Goal: Task Accomplishment & Management: Use online tool/utility

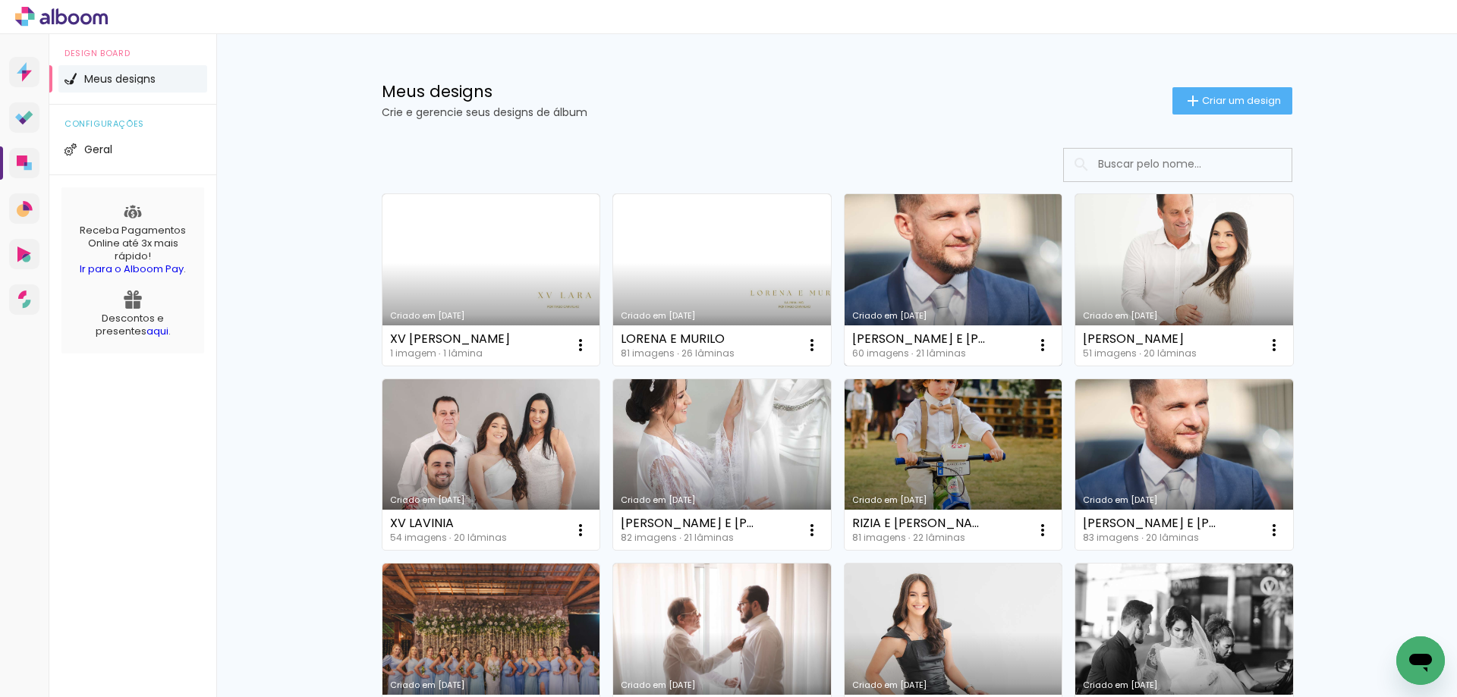
click at [956, 271] on link "Criado em [DATE]" at bounding box center [954, 280] width 218 height 172
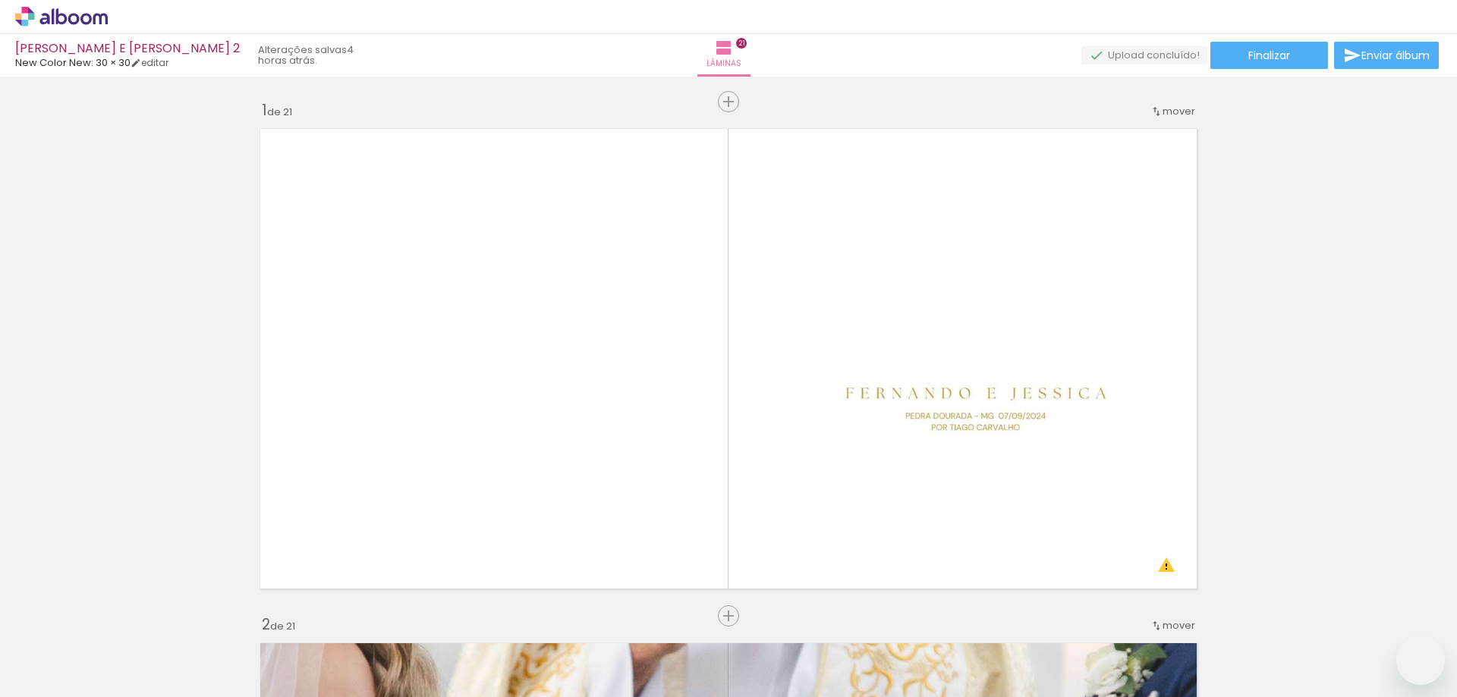
type paper-slider "100"
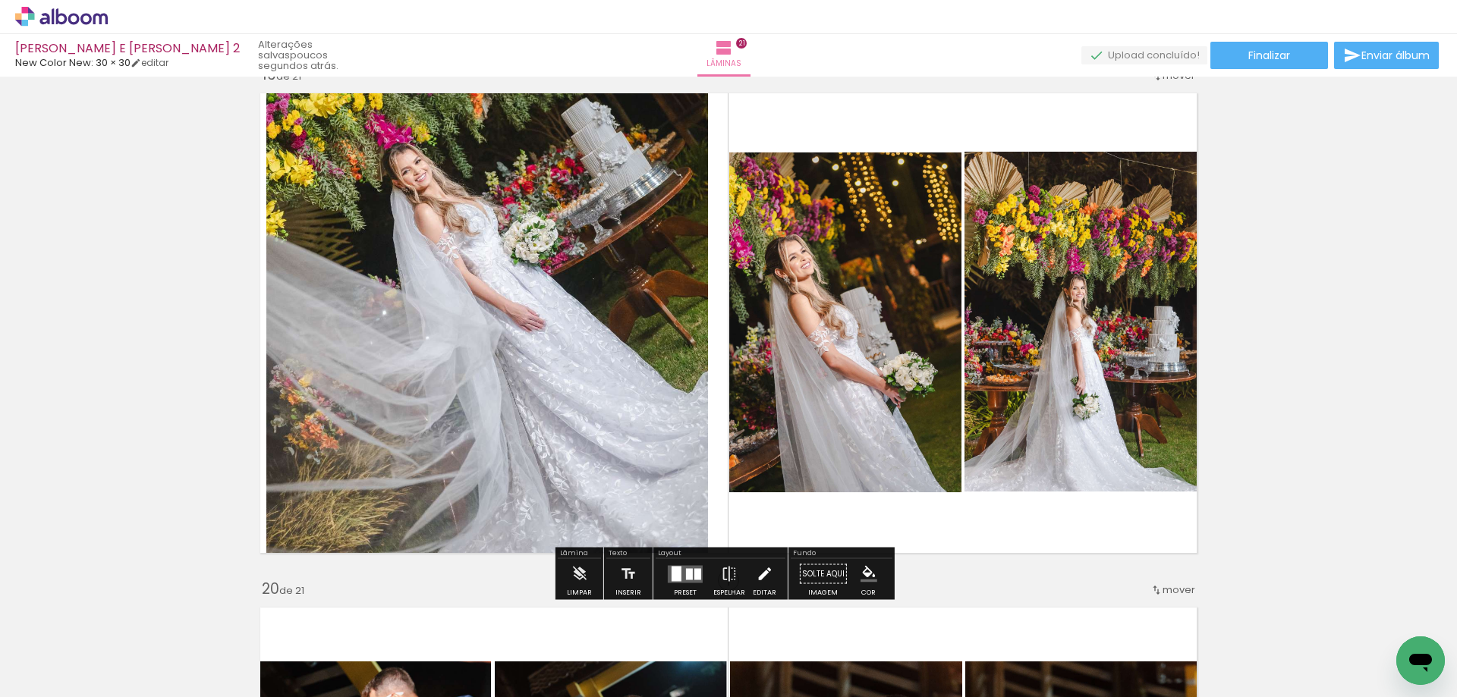
scroll to position [9335, 0]
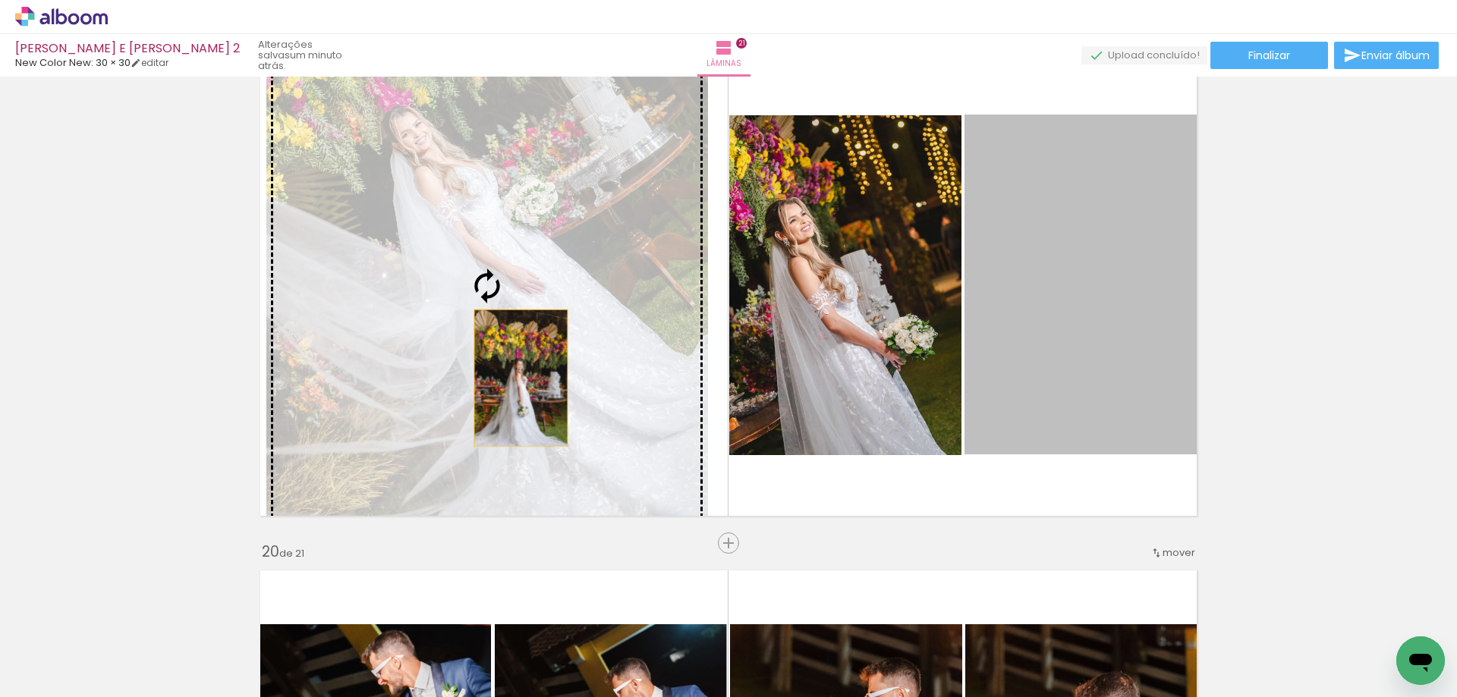
drag, startPoint x: 1076, startPoint y: 367, endPoint x: 507, endPoint y: 378, distance: 569.3
click at [0, 0] on slot at bounding box center [0, 0] width 0 height 0
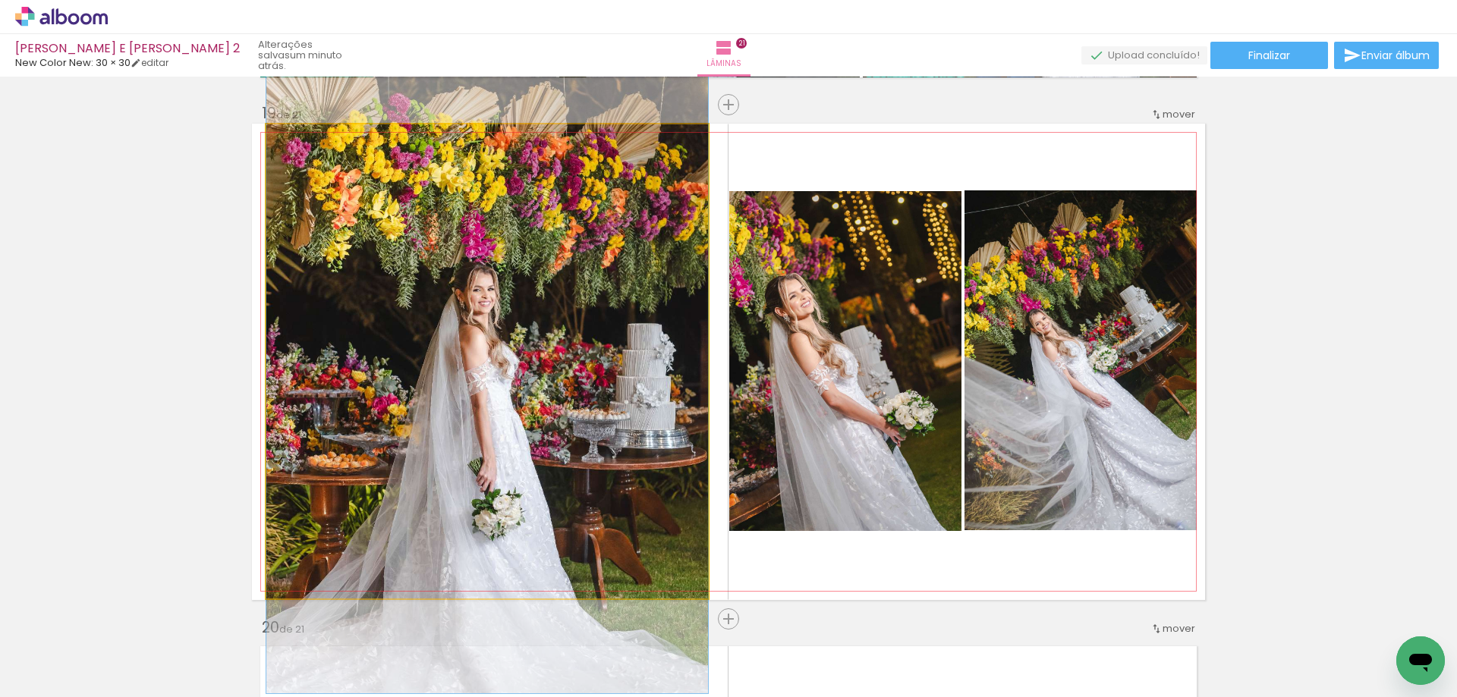
click at [543, 324] on quentale-photo at bounding box center [487, 361] width 442 height 474
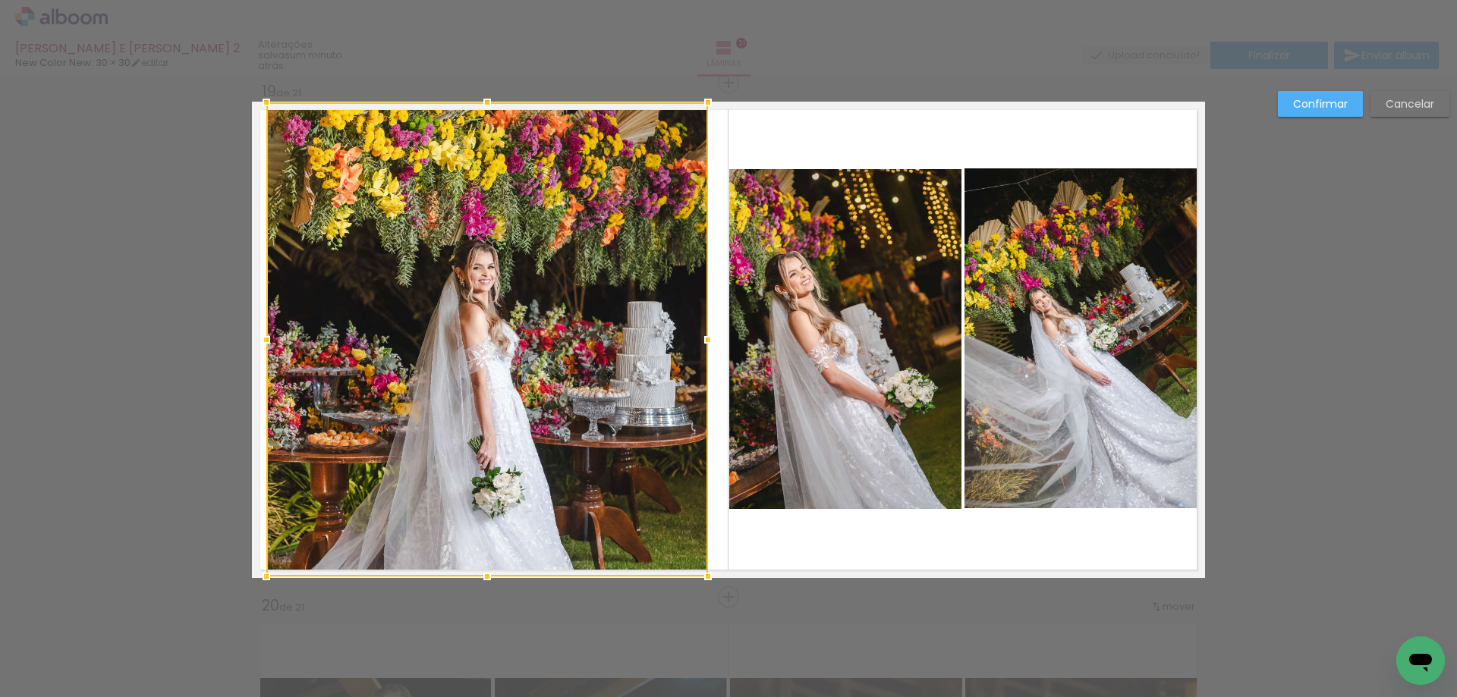
scroll to position [9282, 0]
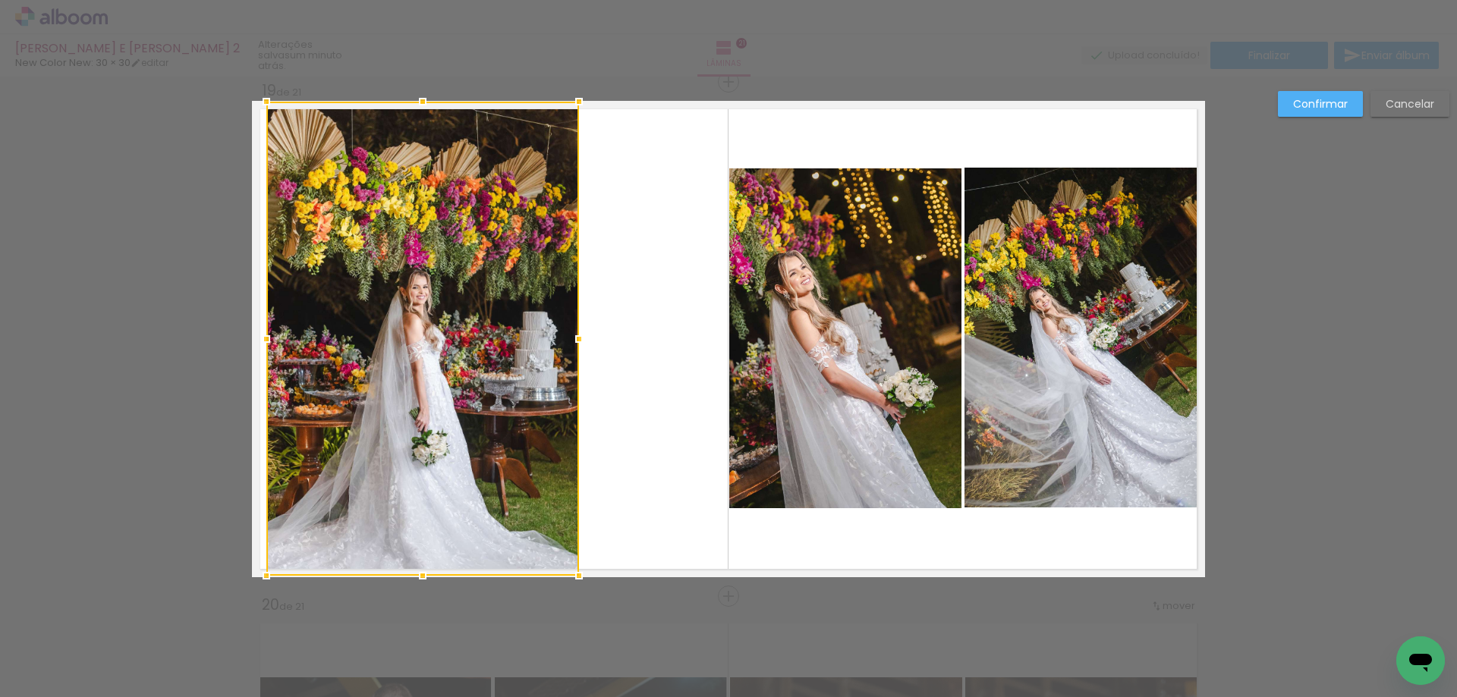
drag, startPoint x: 691, startPoint y: 340, endPoint x: 571, endPoint y: 318, distance: 121.9
click at [571, 318] on div at bounding box center [422, 339] width 313 height 474
click at [797, 320] on quentale-photo at bounding box center [845, 338] width 232 height 341
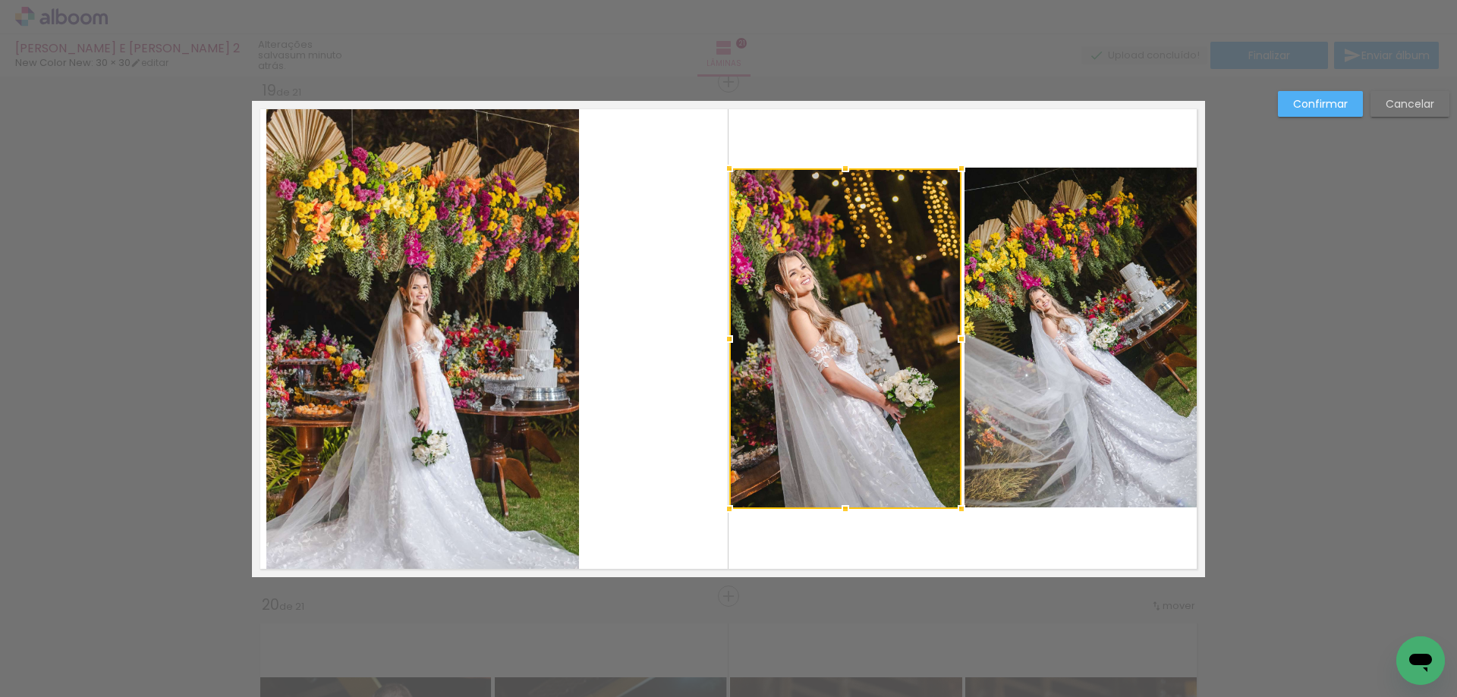
click at [797, 320] on div at bounding box center [845, 338] width 232 height 341
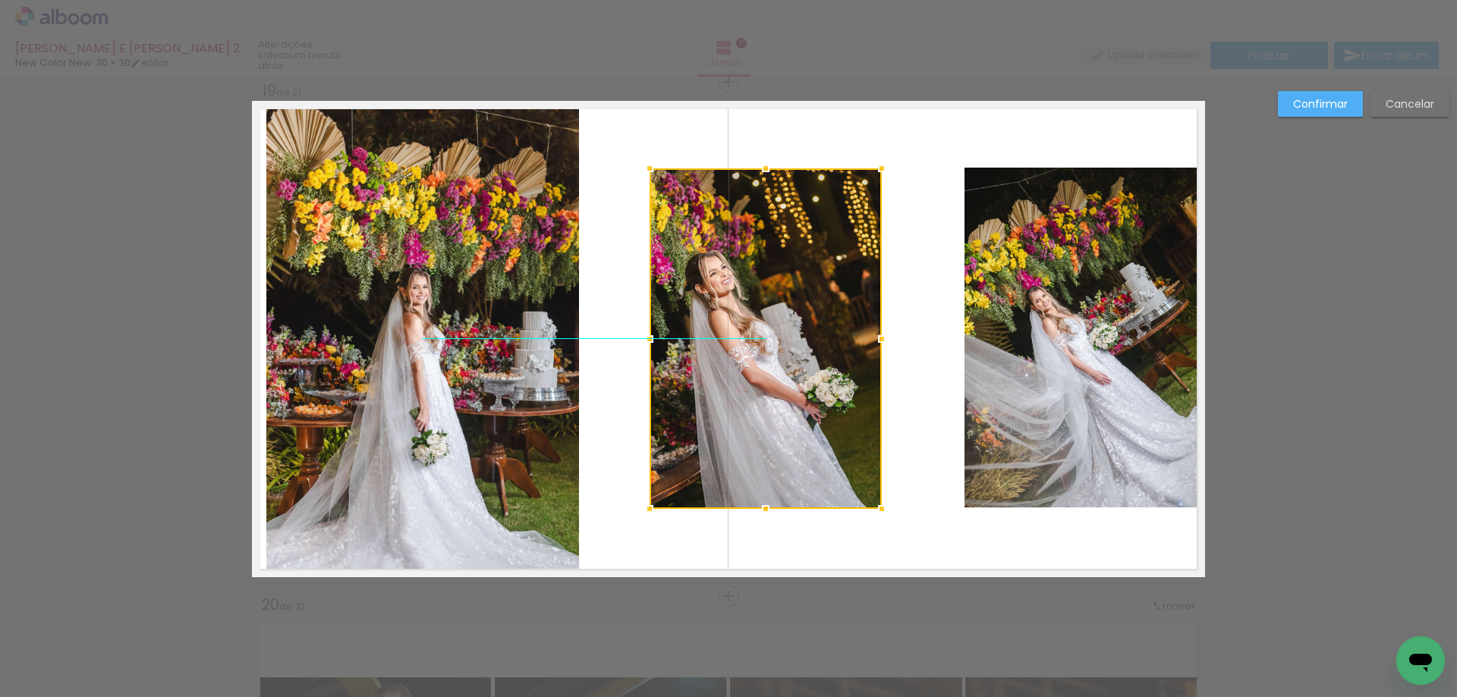
drag, startPoint x: 813, startPoint y: 320, endPoint x: 733, endPoint y: 320, distance: 79.7
click at [733, 320] on div at bounding box center [766, 338] width 232 height 341
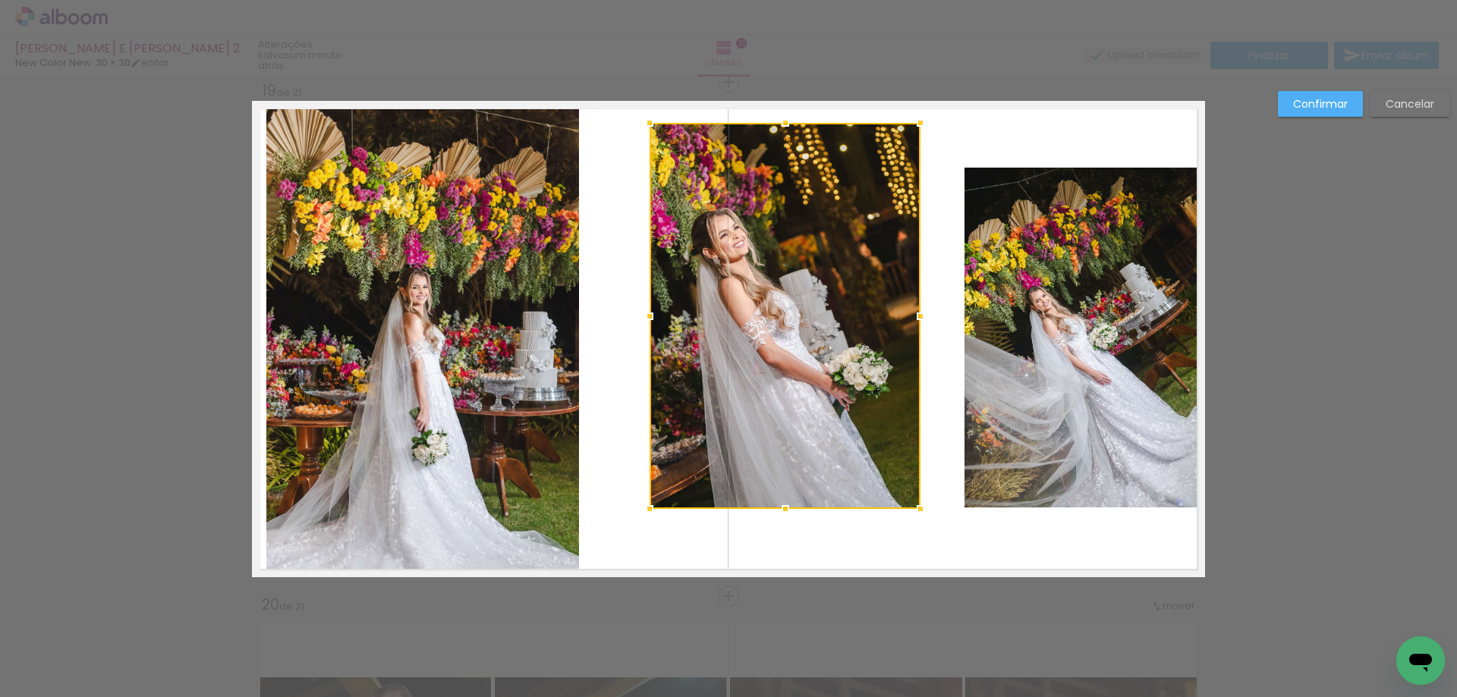
drag, startPoint x: 876, startPoint y: 172, endPoint x: 912, endPoint y: 128, distance: 57.2
click at [912, 128] on div at bounding box center [920, 123] width 30 height 30
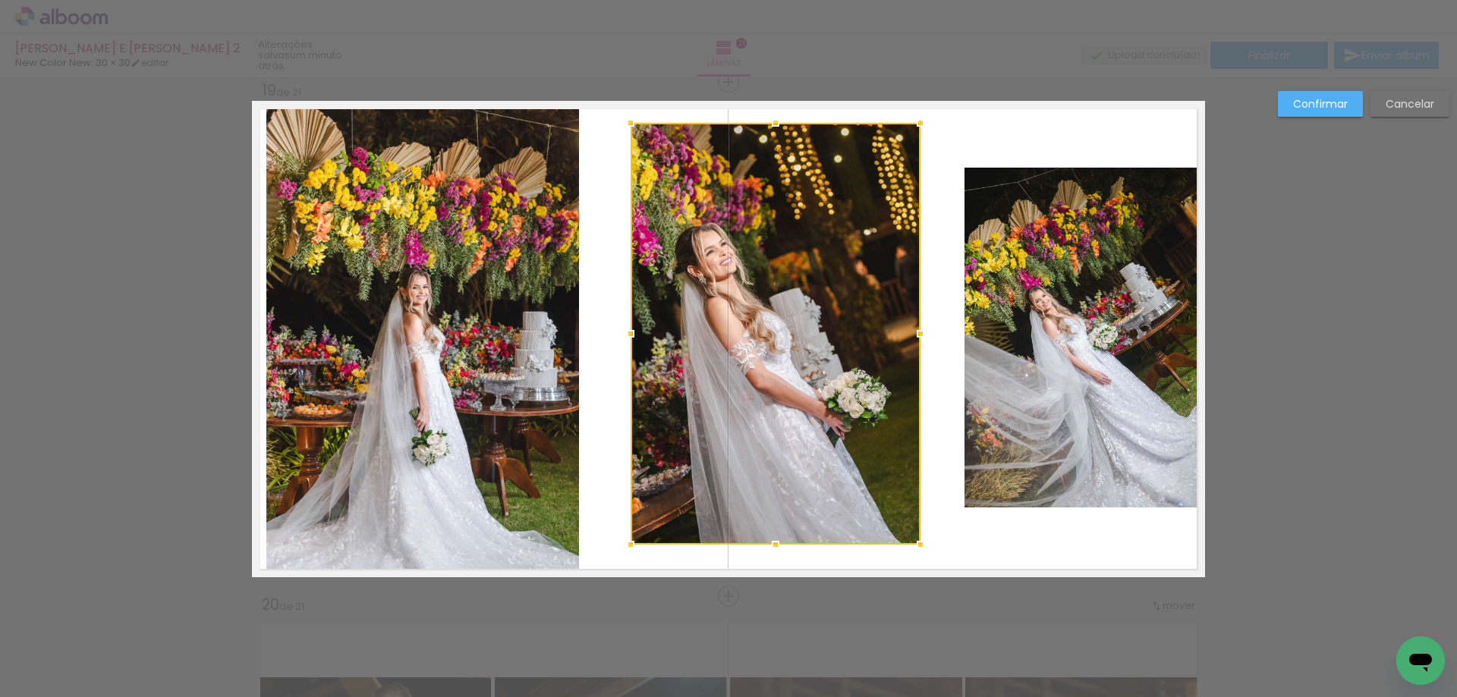
drag, startPoint x: 645, startPoint y: 505, endPoint x: 632, endPoint y: 533, distance: 30.2
click at [628, 540] on div at bounding box center [631, 545] width 30 height 30
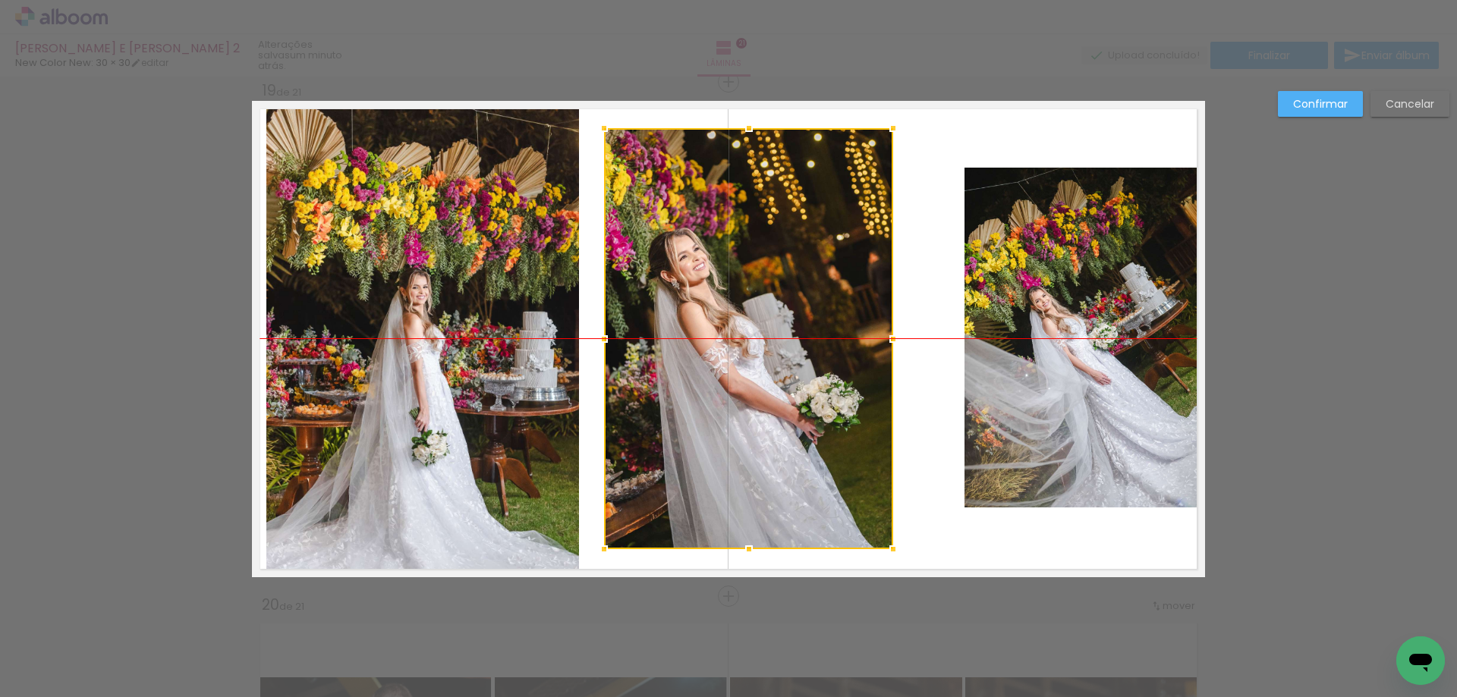
drag, startPoint x: 769, startPoint y: 380, endPoint x: 741, endPoint y: 387, distance: 28.2
click at [741, 387] on div at bounding box center [748, 338] width 289 height 421
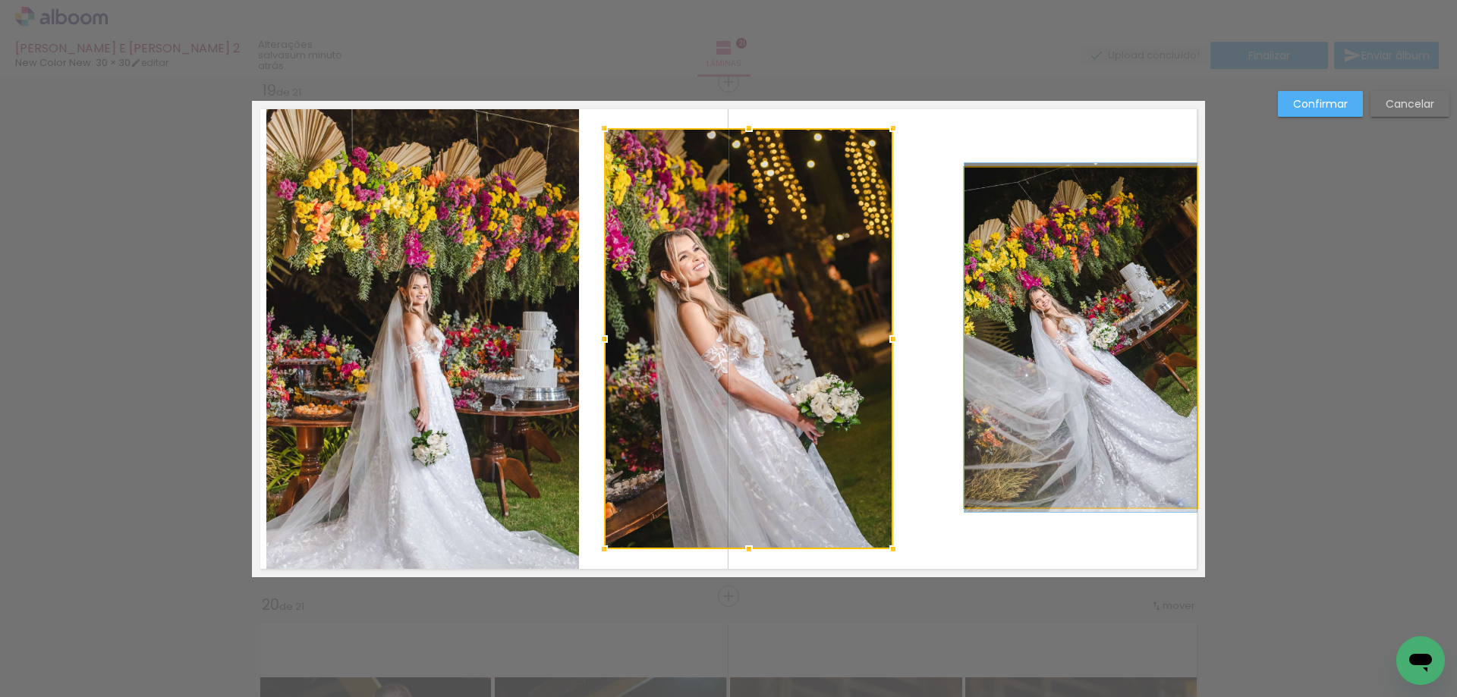
click at [990, 339] on quentale-photo at bounding box center [1081, 338] width 232 height 341
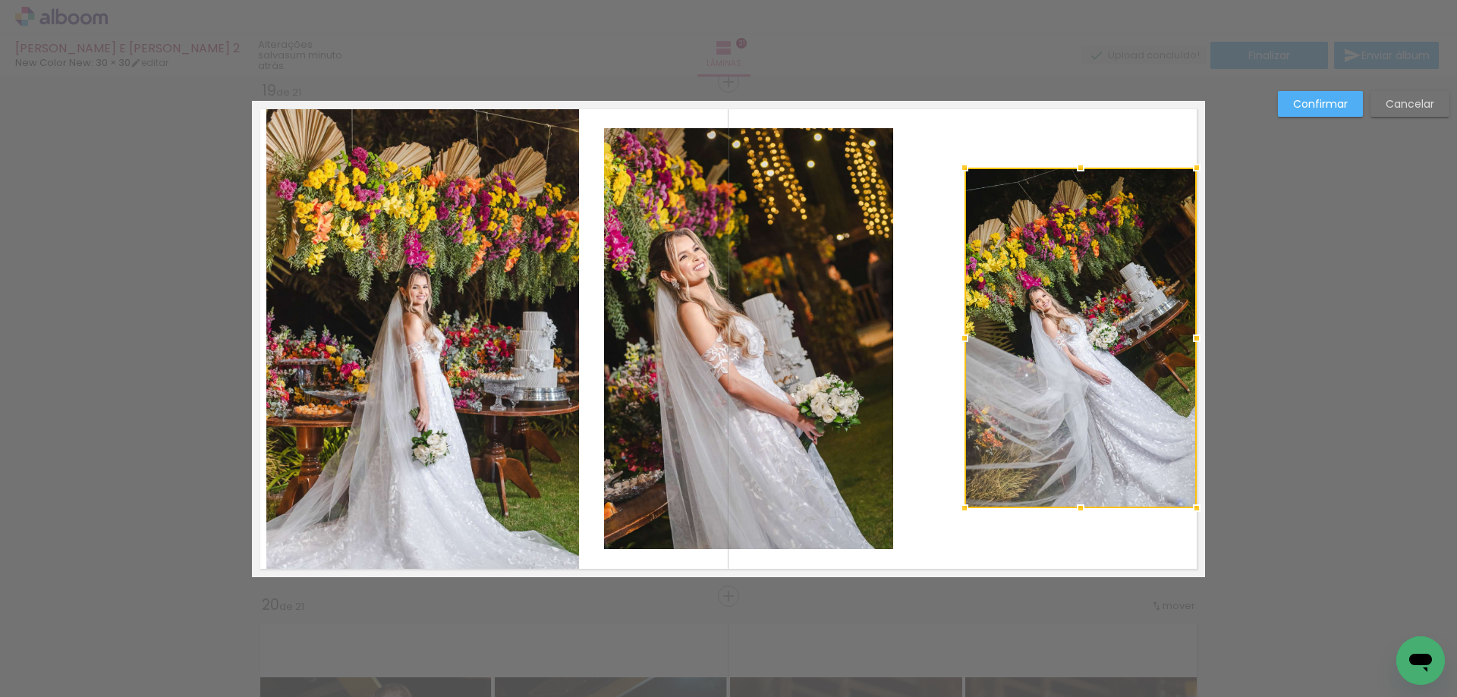
click at [990, 339] on div at bounding box center [1081, 338] width 232 height 341
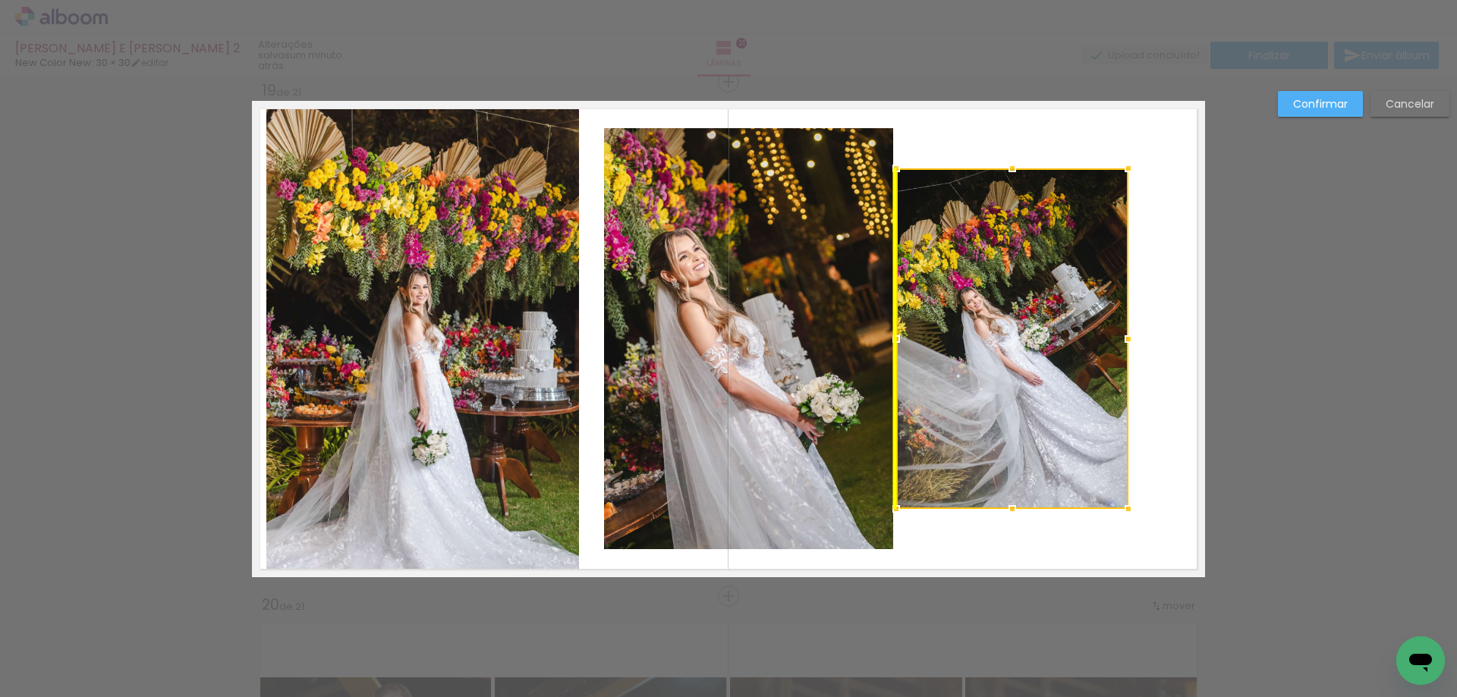
drag, startPoint x: 1009, startPoint y: 334, endPoint x: 1052, endPoint y: 222, distance: 120.4
click at [944, 332] on div at bounding box center [1012, 338] width 232 height 341
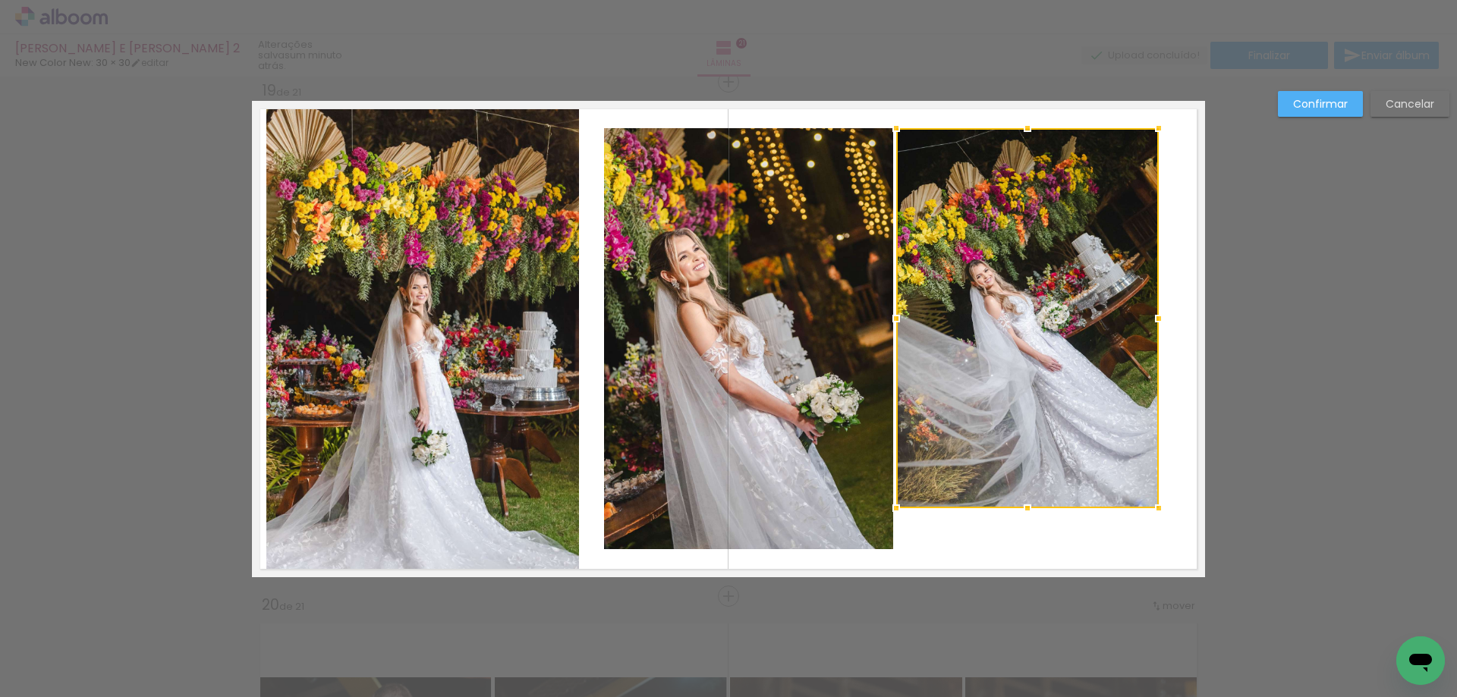
drag, startPoint x: 1127, startPoint y: 169, endPoint x: 1154, endPoint y: 132, distance: 45.7
click at [1154, 132] on div at bounding box center [1159, 128] width 30 height 30
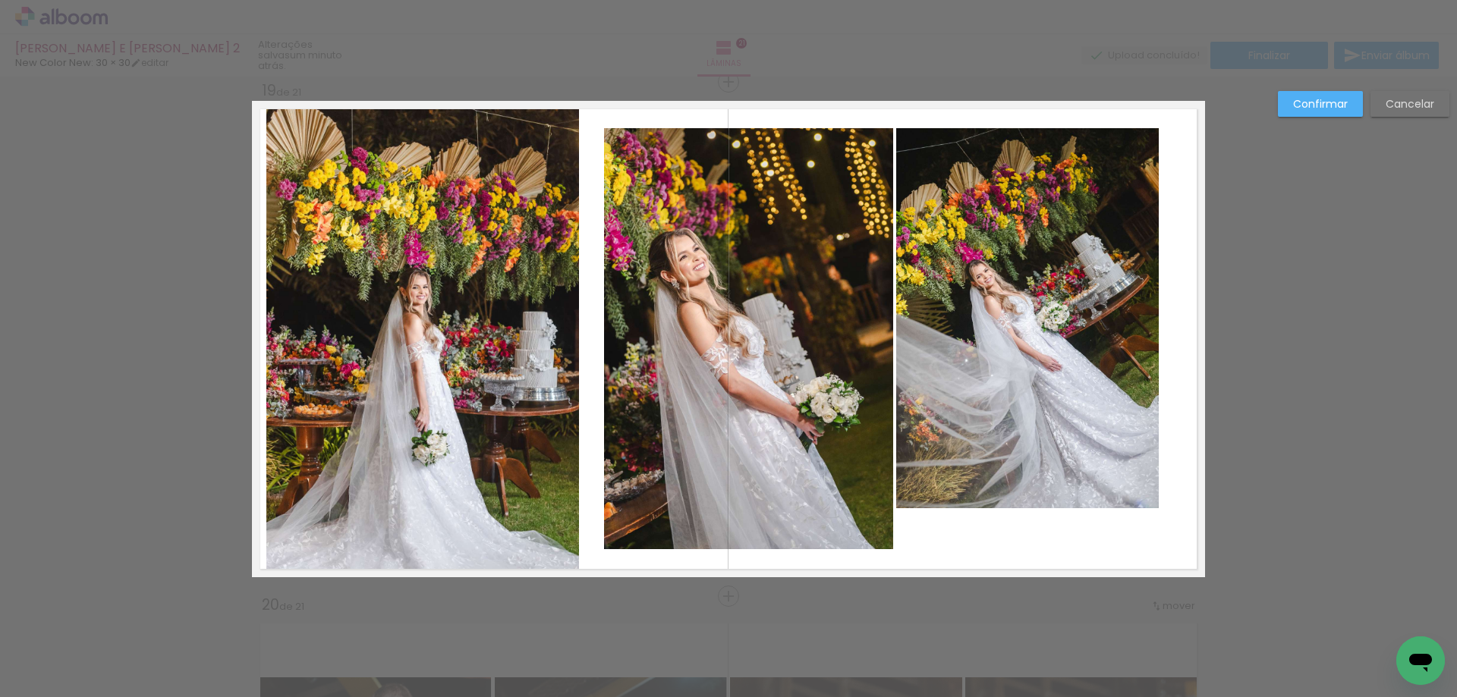
click at [1117, 479] on quentale-photo at bounding box center [1027, 318] width 263 height 380
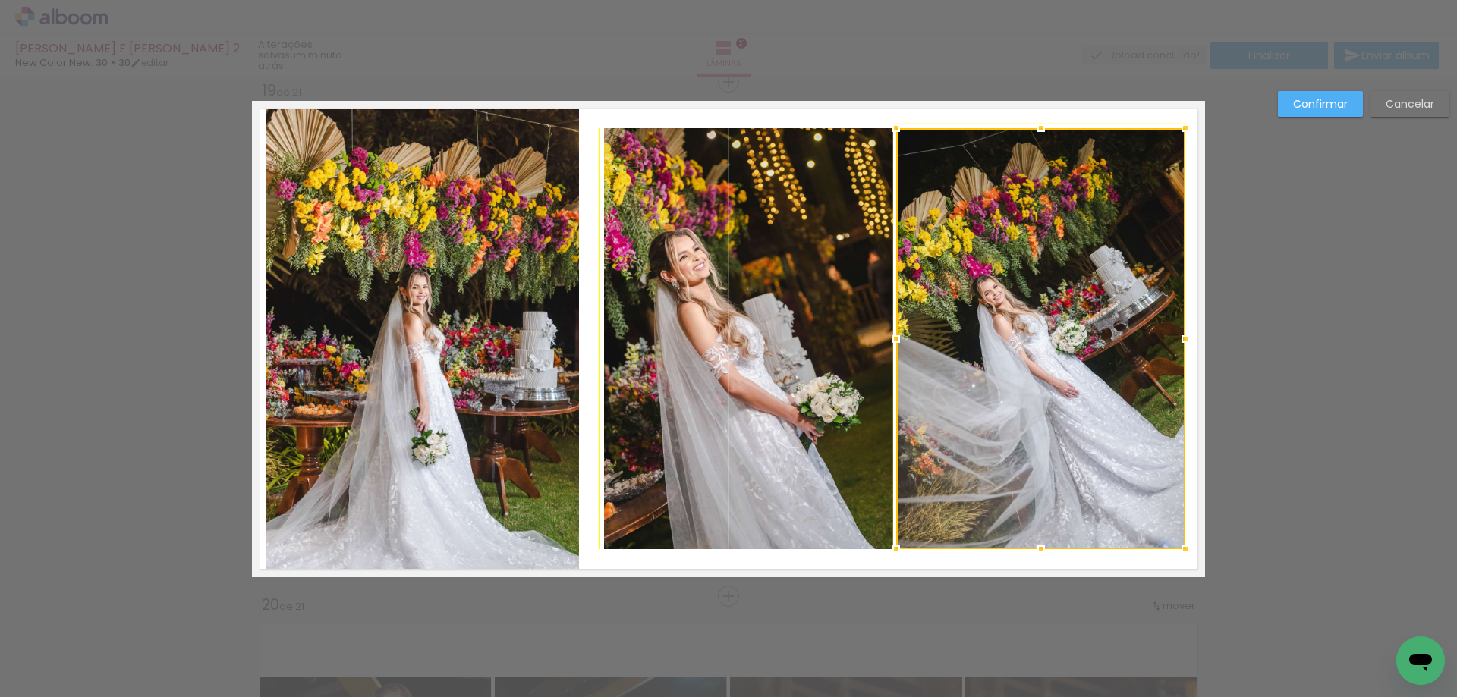
drag, startPoint x: 1154, startPoint y: 507, endPoint x: 1177, endPoint y: 551, distance: 49.6
click at [1177, 551] on div at bounding box center [1185, 549] width 30 height 30
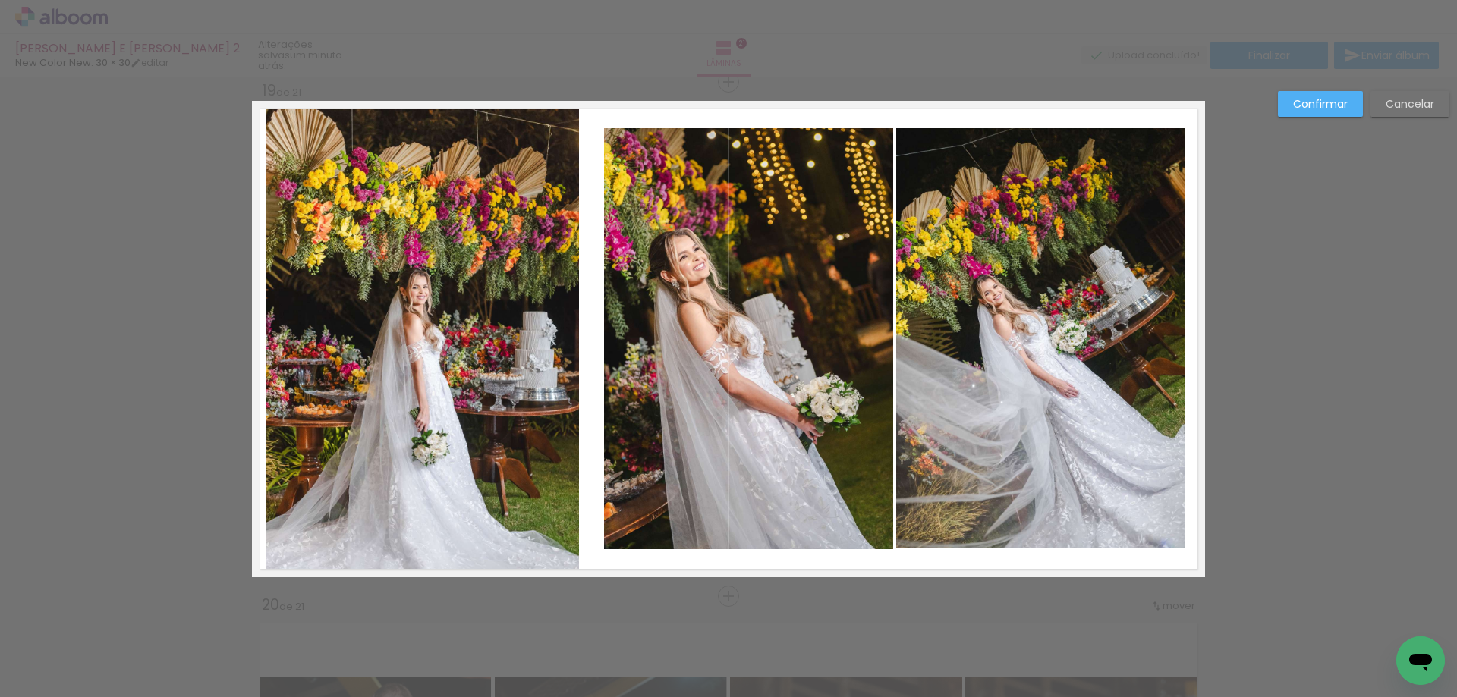
click at [0, 0] on slot "Confirmar" at bounding box center [0, 0] width 0 height 0
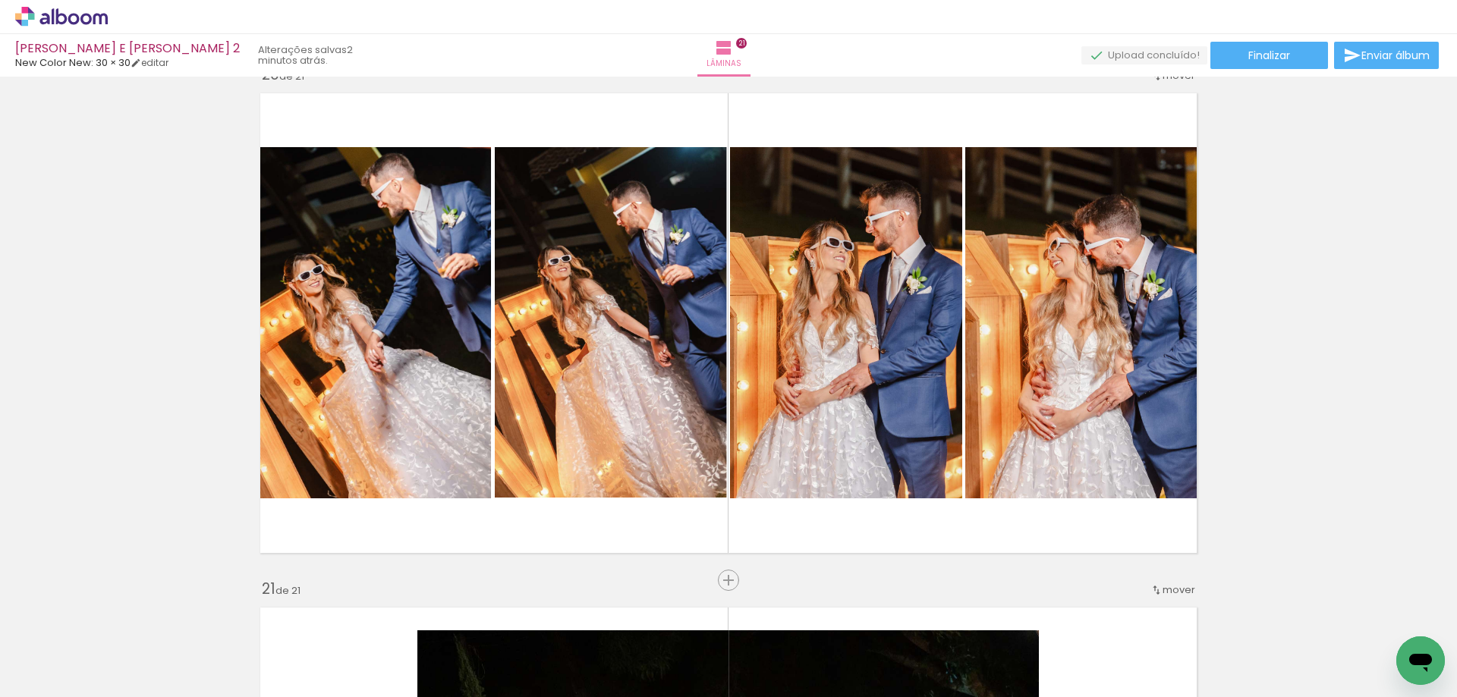
scroll to position [9813, 0]
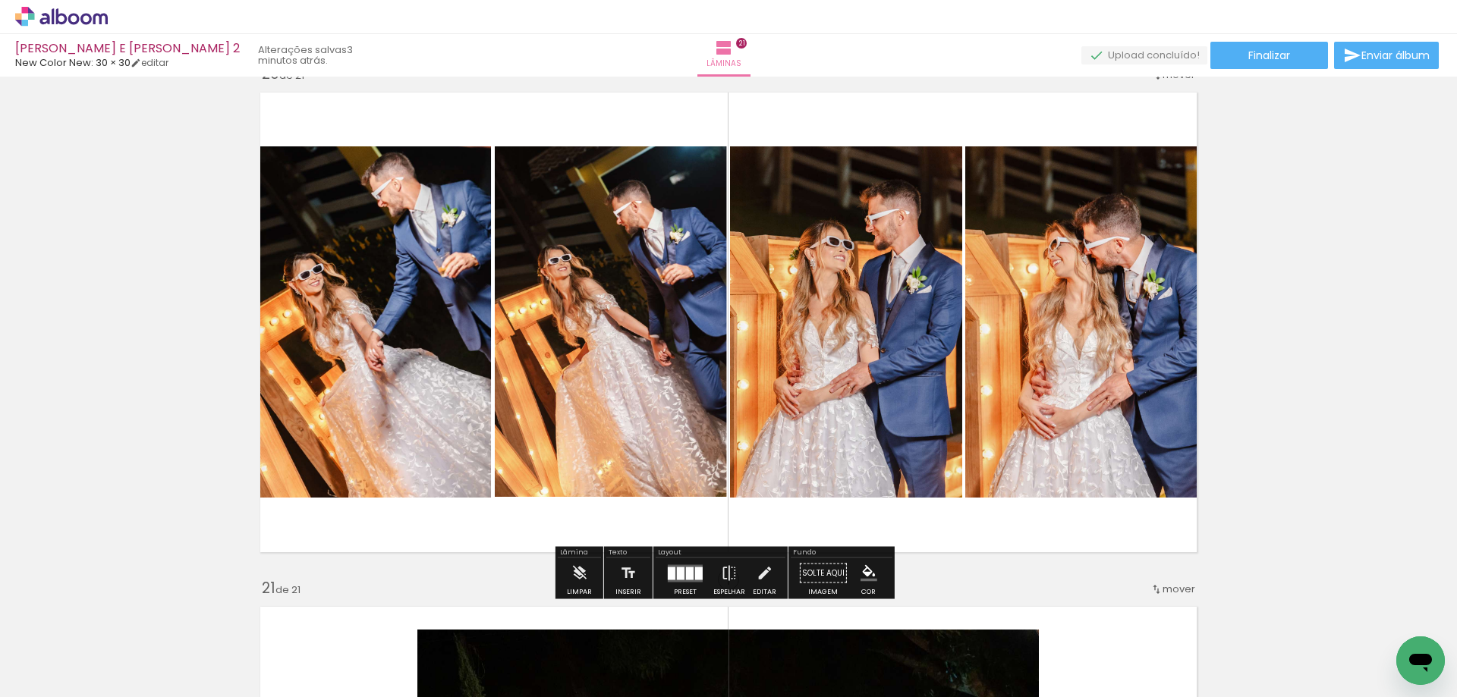
click at [751, 61] on div "Lâminas 21" at bounding box center [724, 55] width 55 height 43
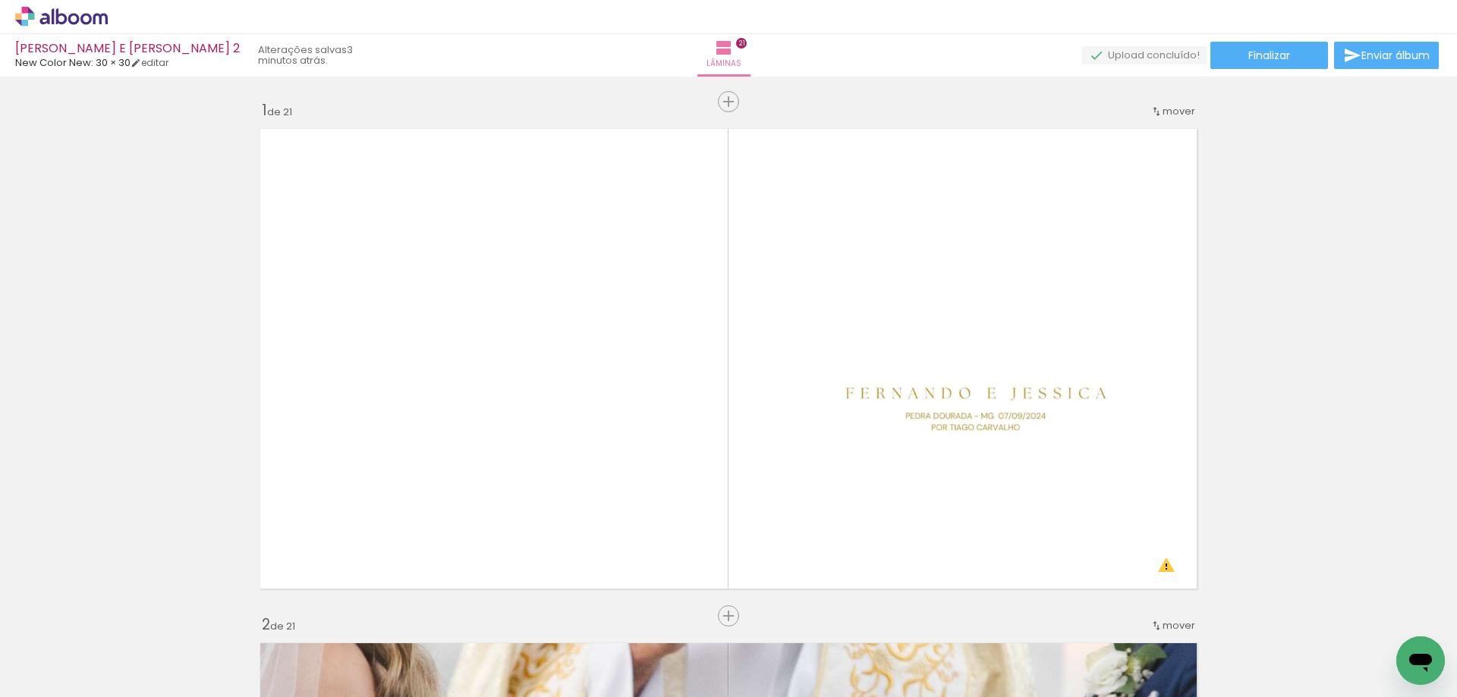
scroll to position [9282, 0]
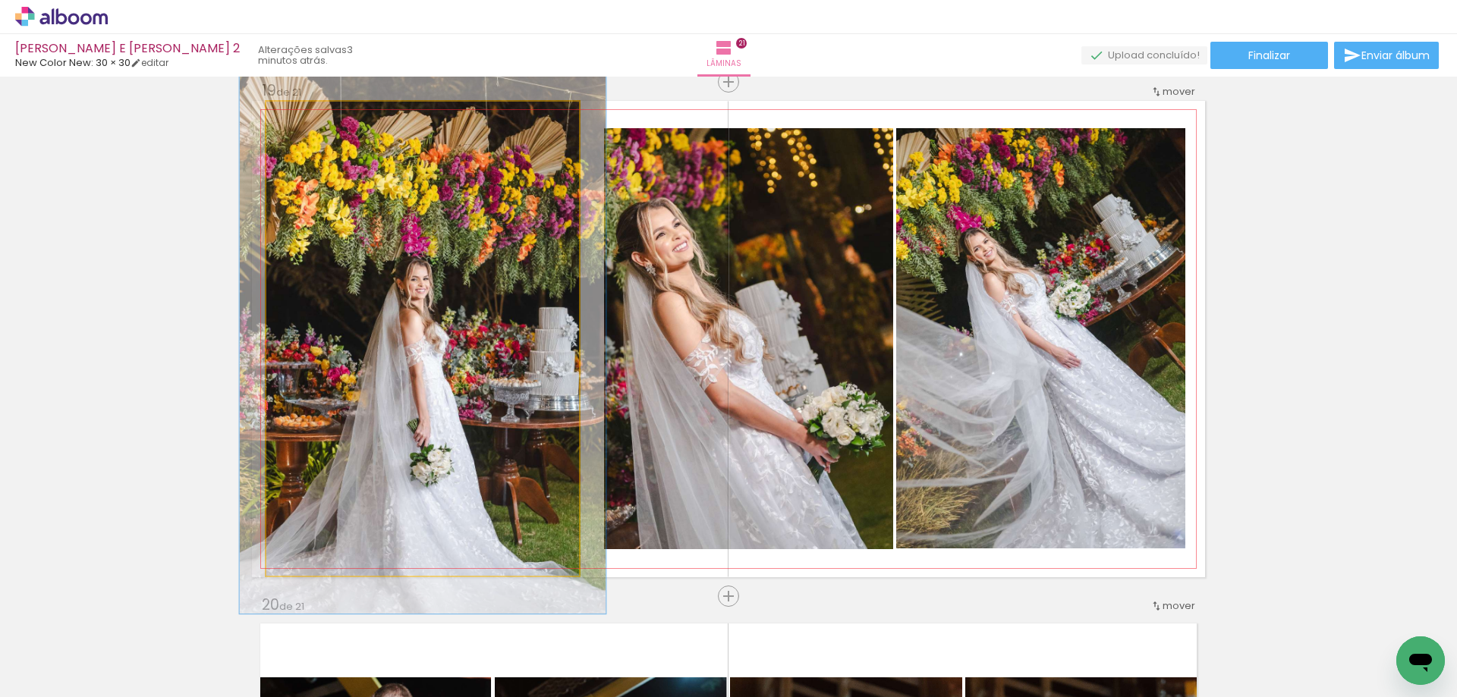
drag, startPoint x: 298, startPoint y: 116, endPoint x: 307, endPoint y: 116, distance: 8.3
type paper-slider "116"
click at [307, 116] on div at bounding box center [311, 118] width 14 height 14
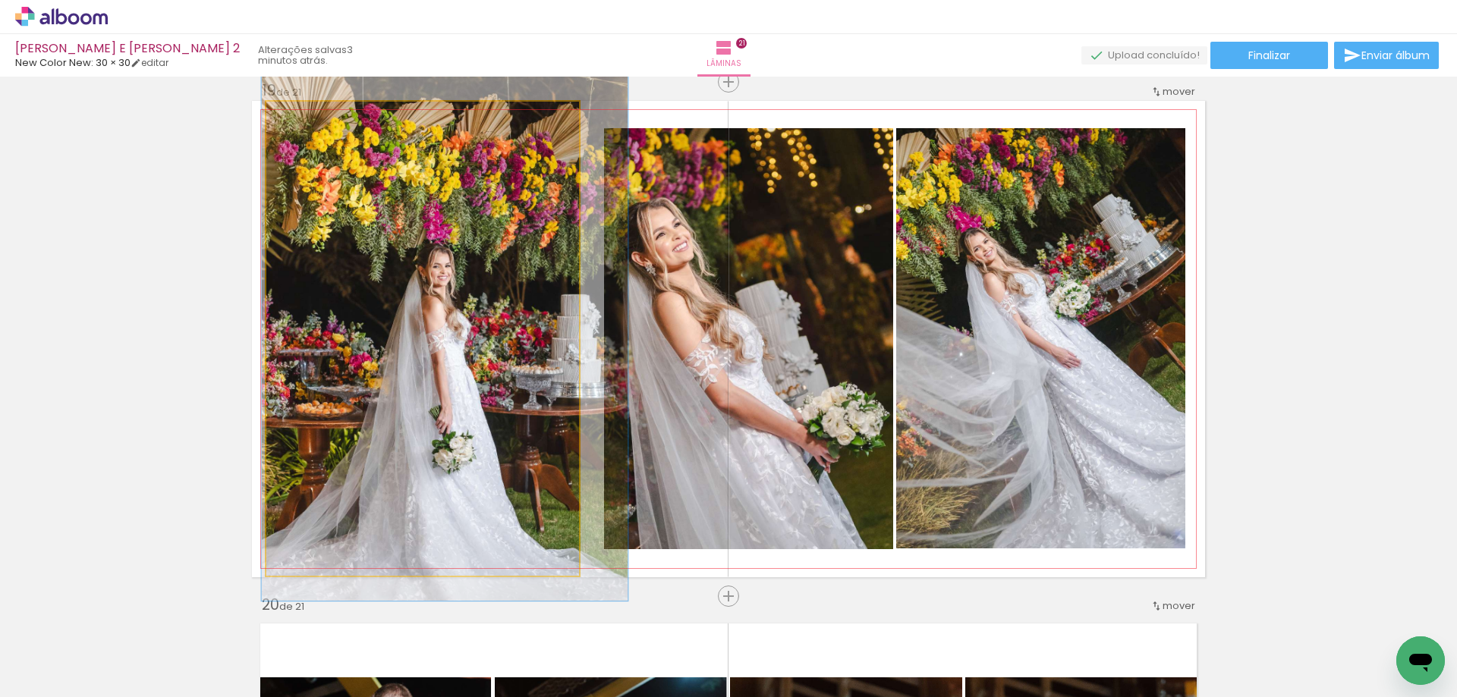
drag, startPoint x: 430, startPoint y: 260, endPoint x: 455, endPoint y: 245, distance: 28.2
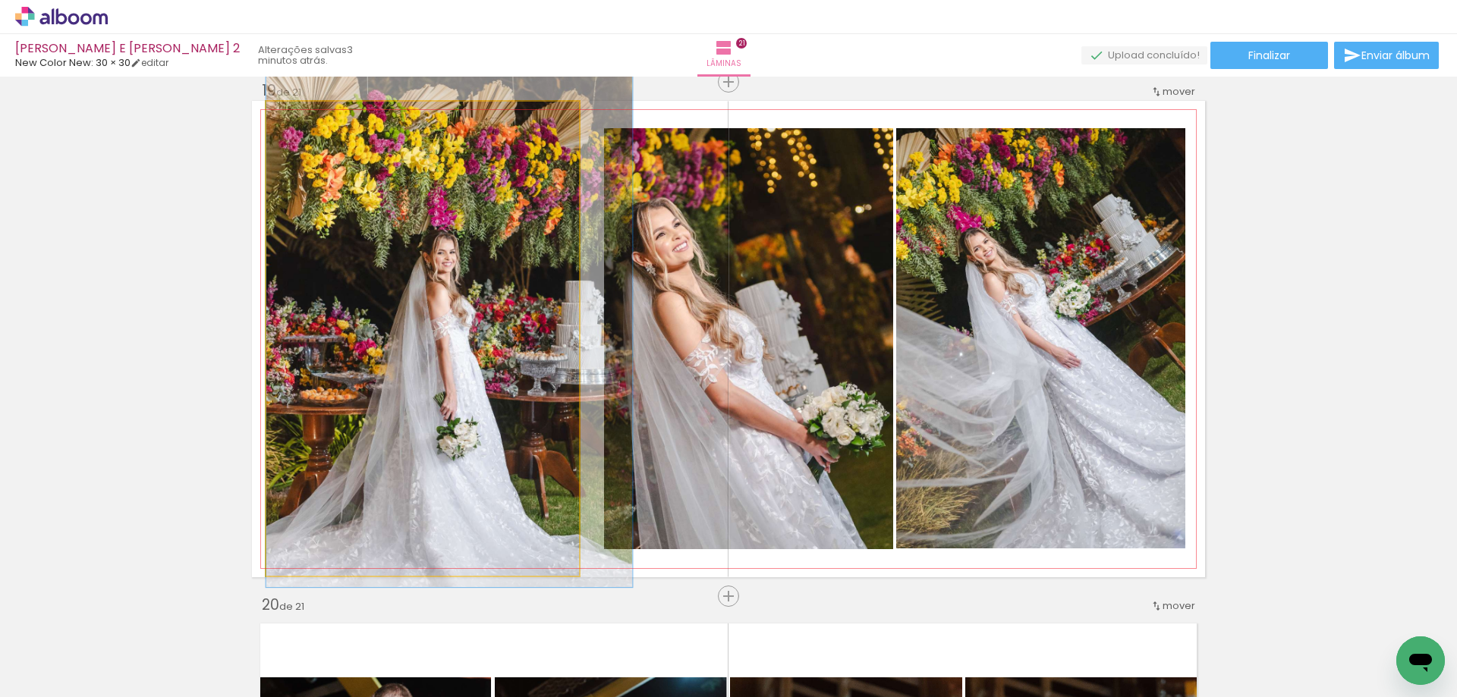
drag, startPoint x: 459, startPoint y: 292, endPoint x: 479, endPoint y: 282, distance: 22.4
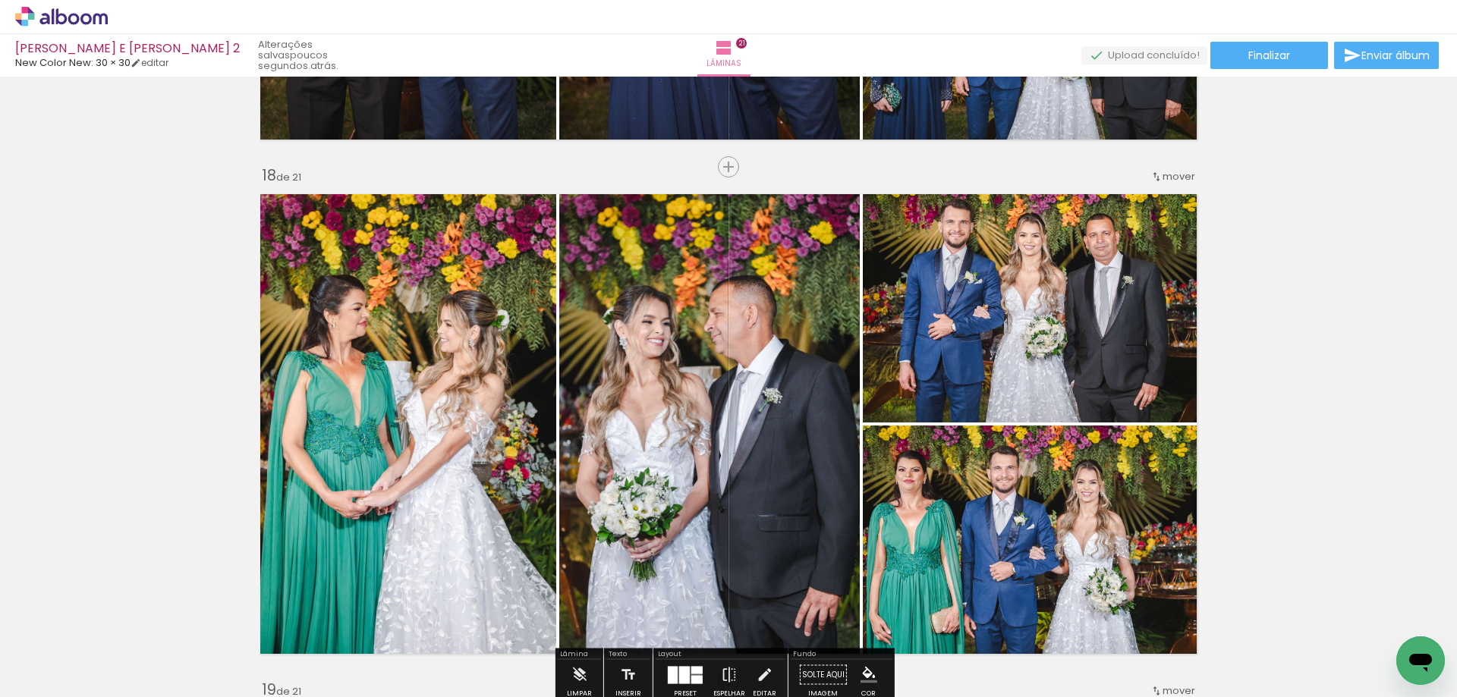
scroll to position [8436, 0]
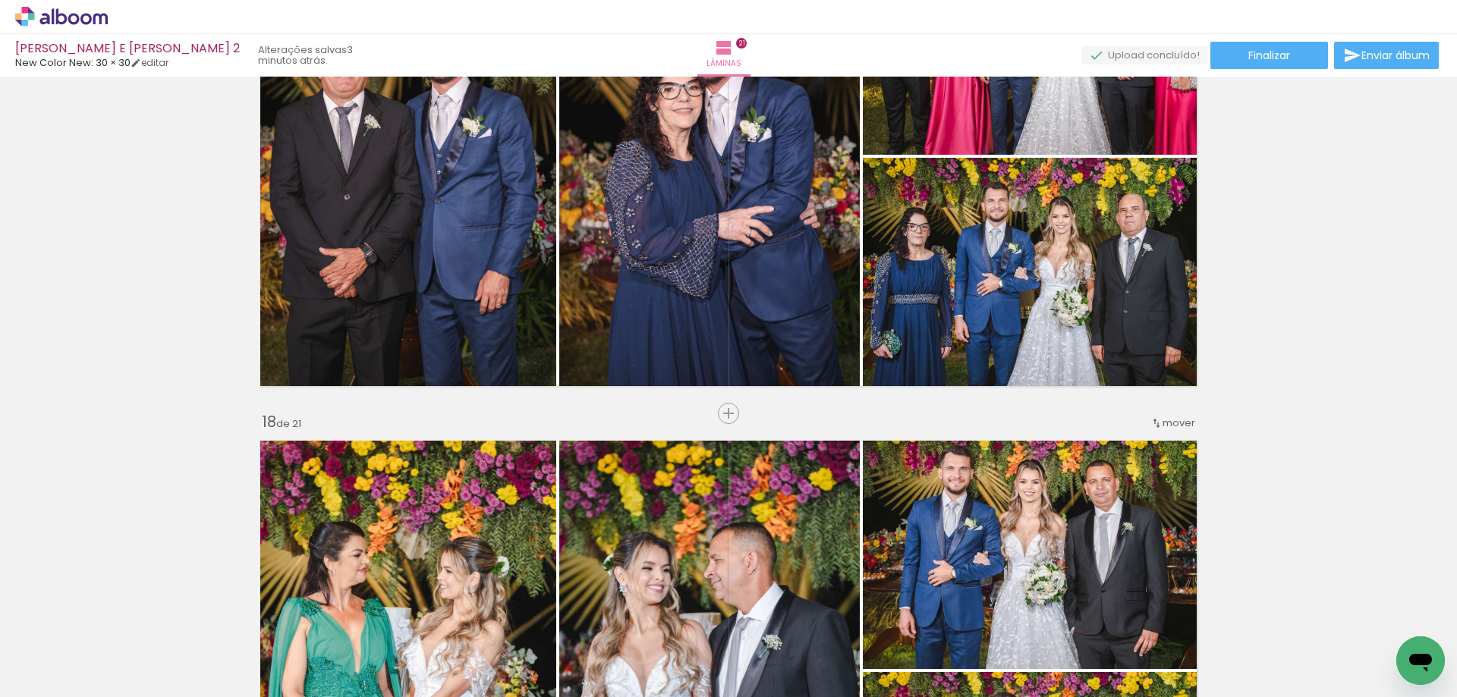
click at [651, 553] on quentale-photo at bounding box center [709, 671] width 301 height 477
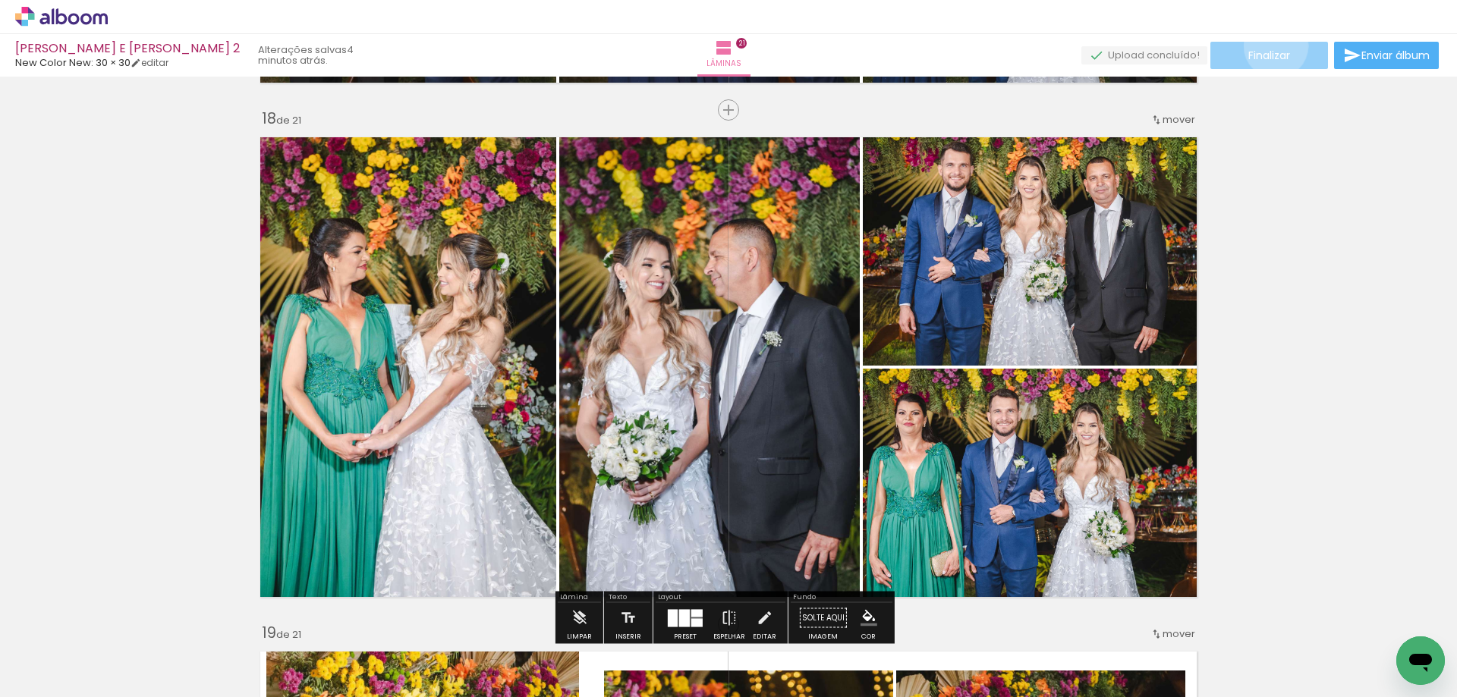
click at [1270, 47] on paper-button "Finalizar" at bounding box center [1270, 55] width 118 height 27
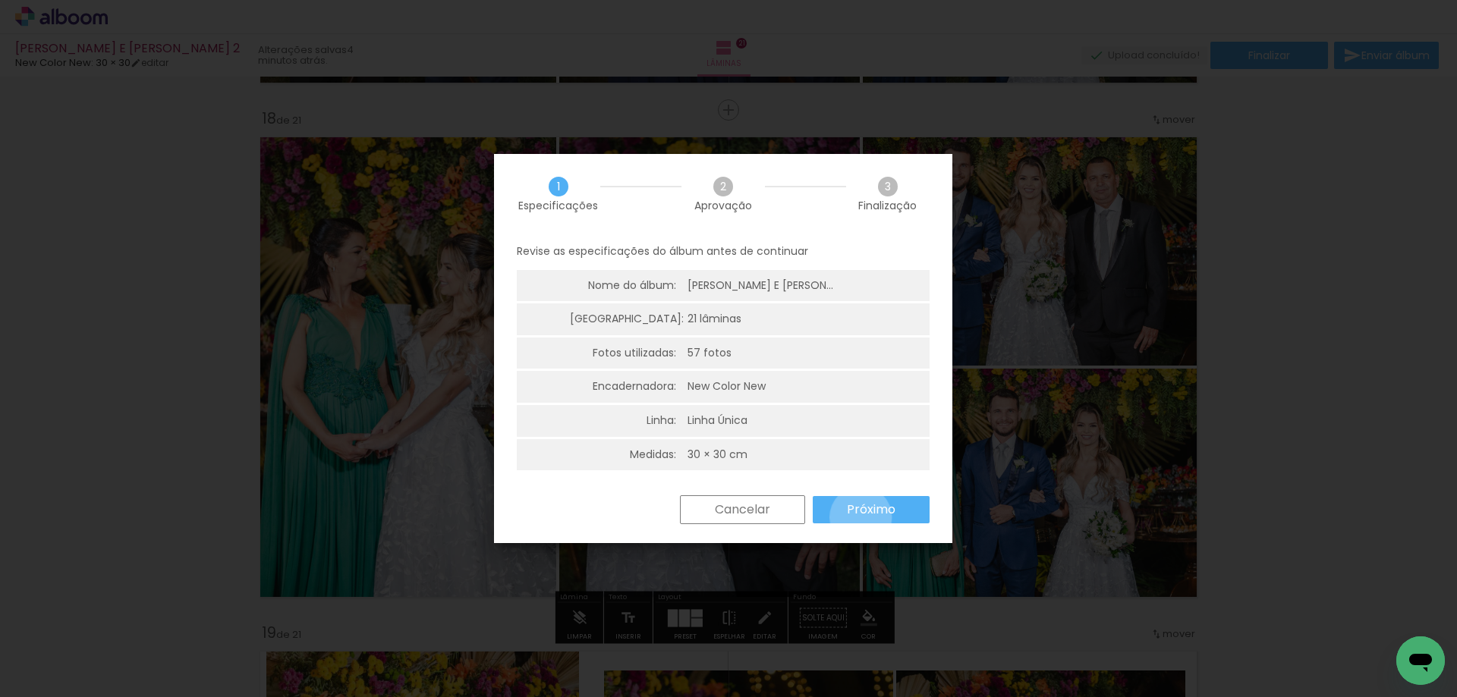
click at [0, 0] on slot "Próximo" at bounding box center [0, 0] width 0 height 0
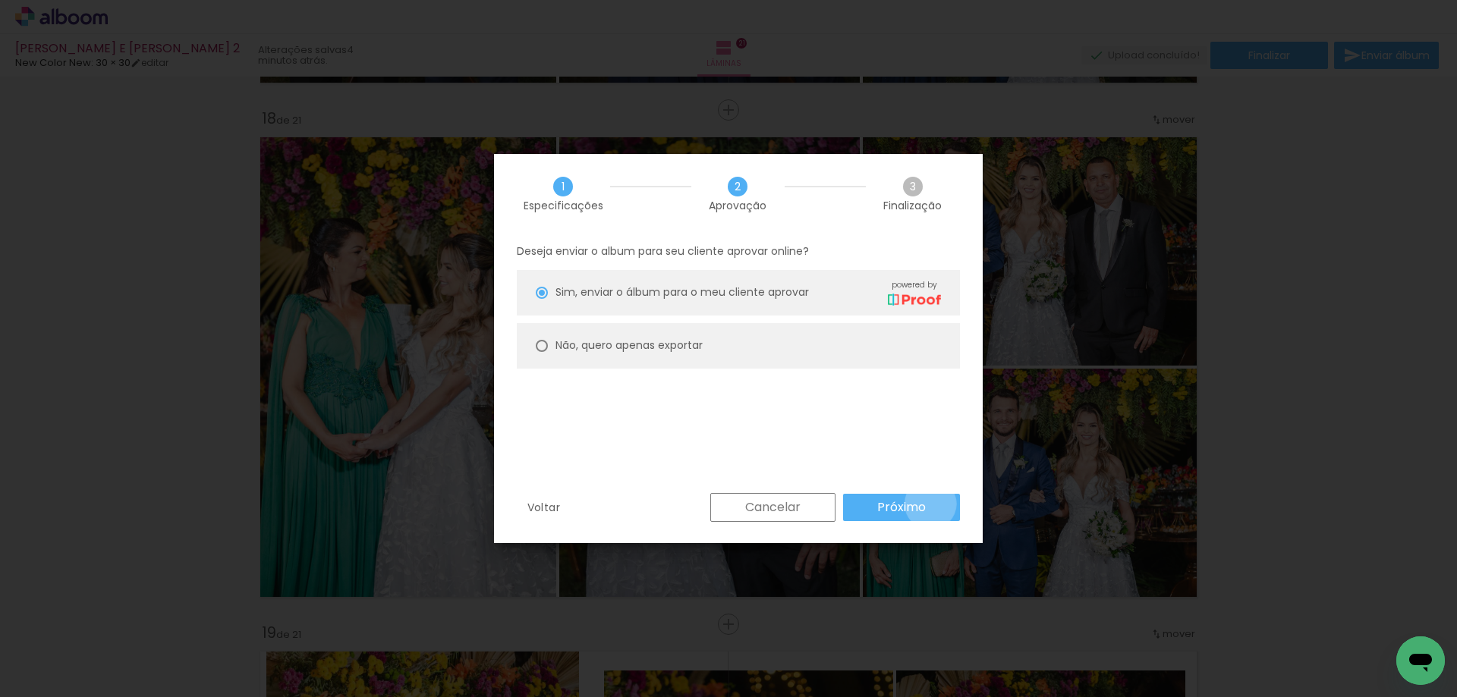
click at [930, 504] on paper-button "Próximo" at bounding box center [901, 507] width 117 height 27
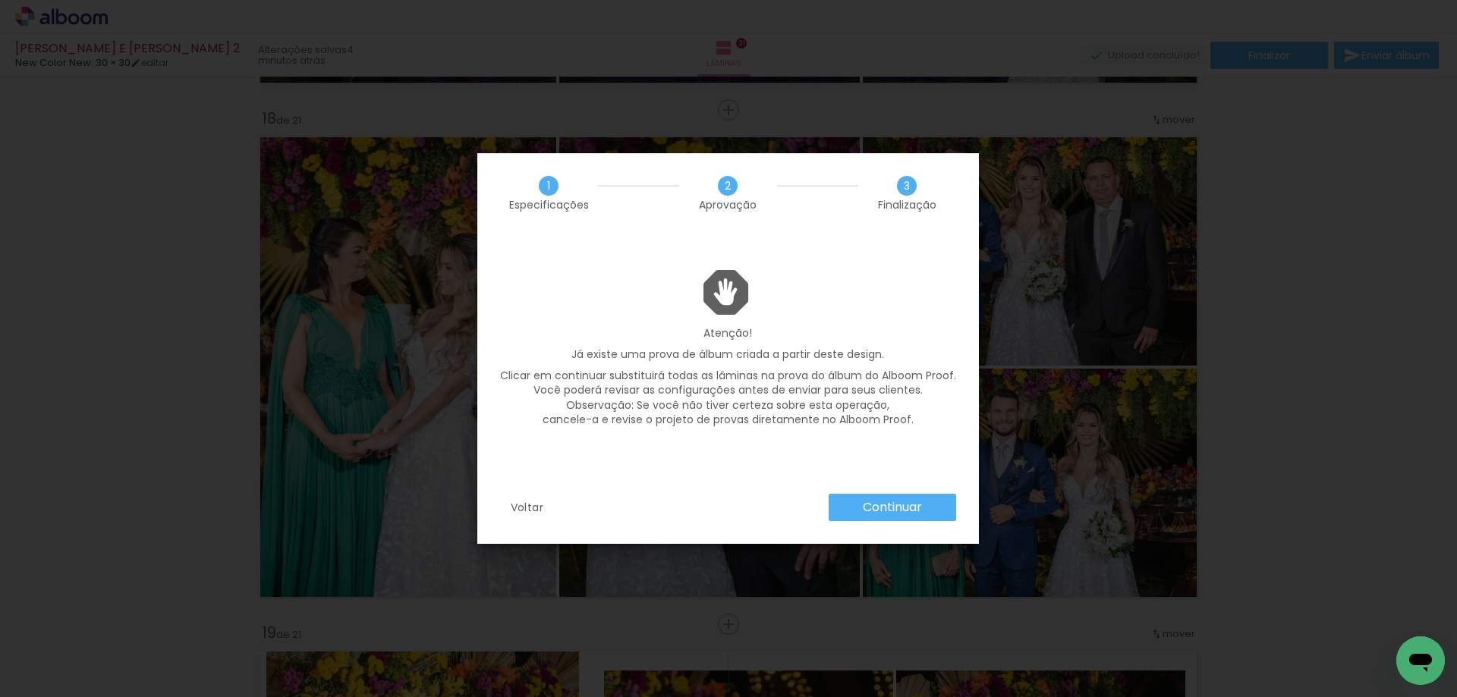
click at [893, 521] on paper-button "Continuar" at bounding box center [893, 507] width 128 height 27
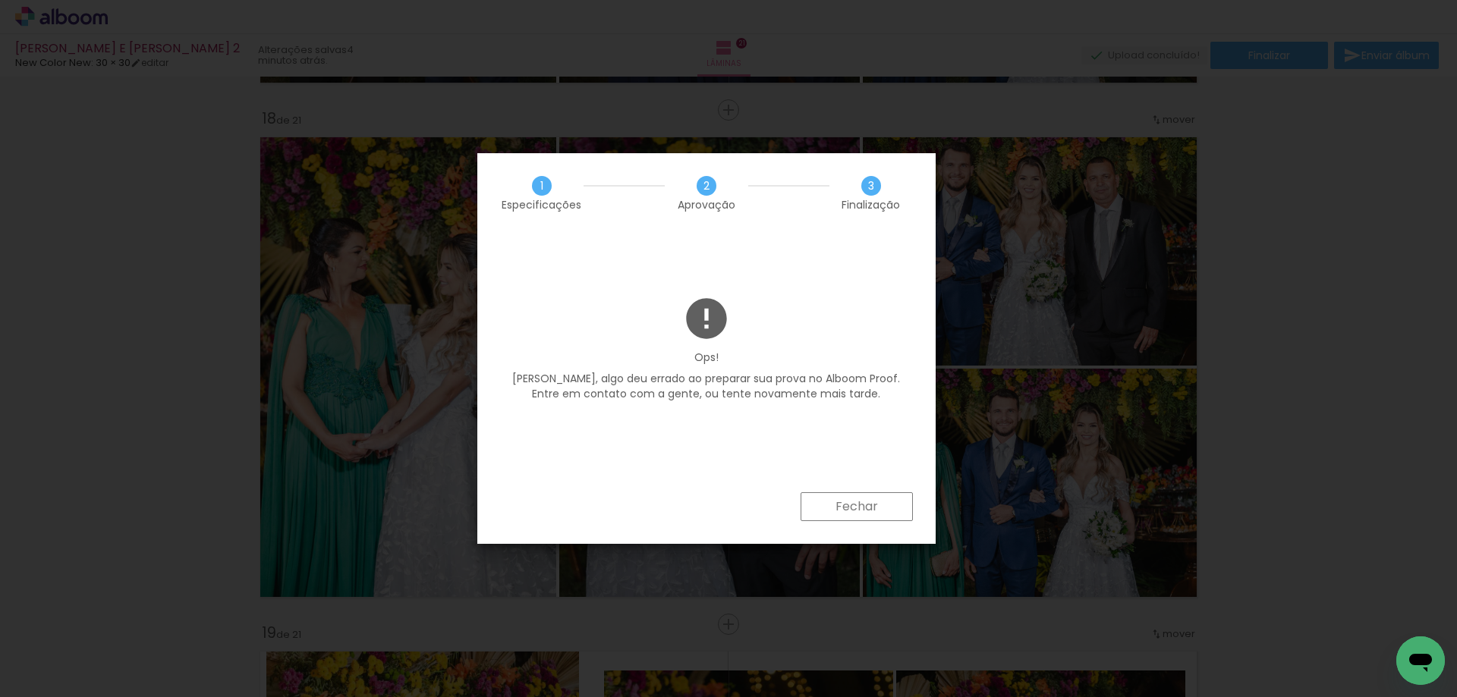
click at [881, 502] on paper-button "Fechar" at bounding box center [857, 507] width 112 height 29
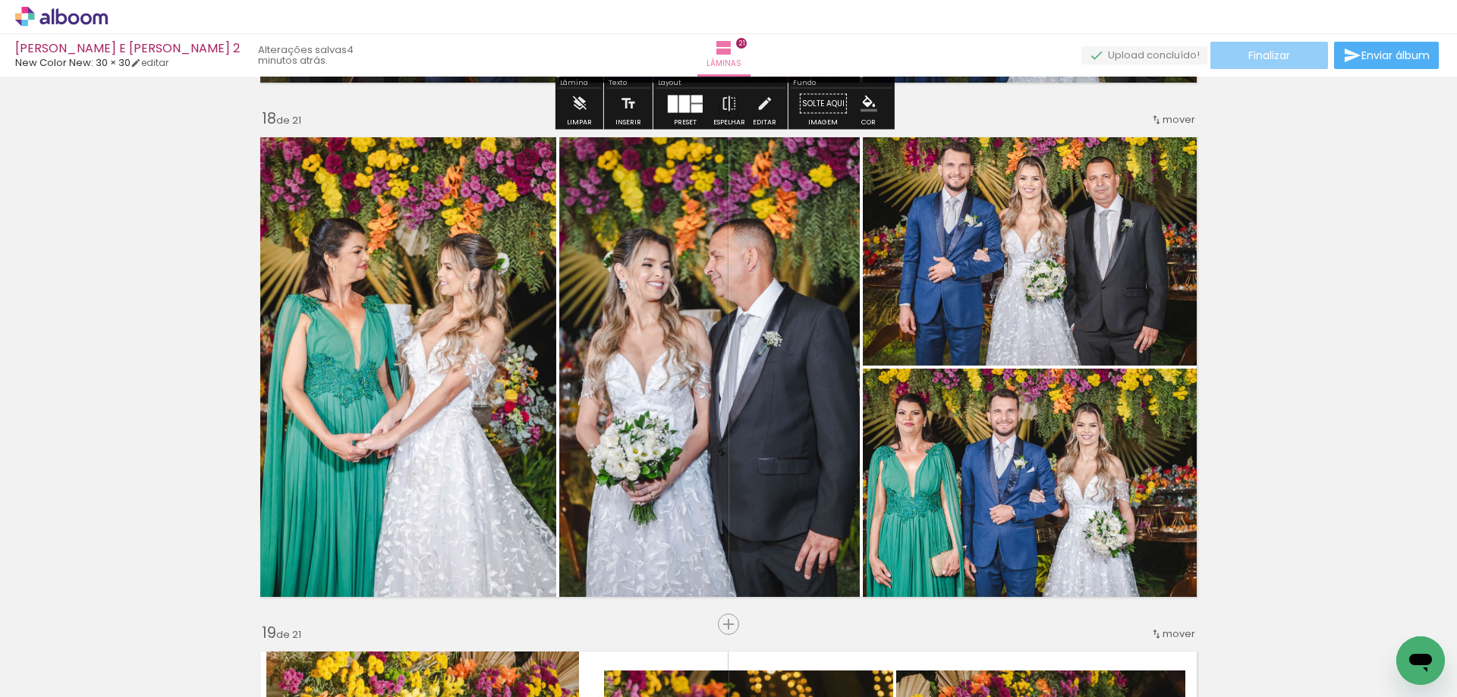
click at [1255, 67] on paper-button "Finalizar" at bounding box center [1270, 55] width 118 height 27
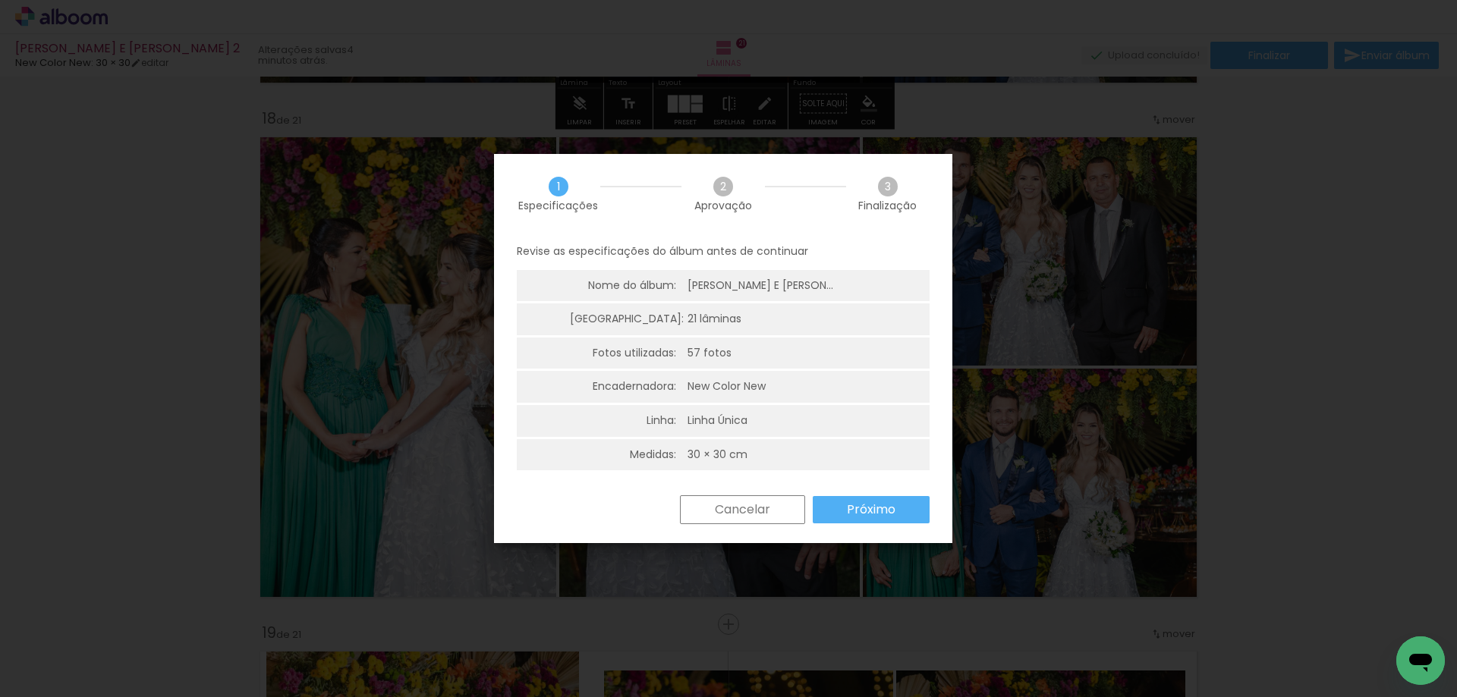
click at [838, 507] on paper-button "Próximo" at bounding box center [871, 509] width 117 height 27
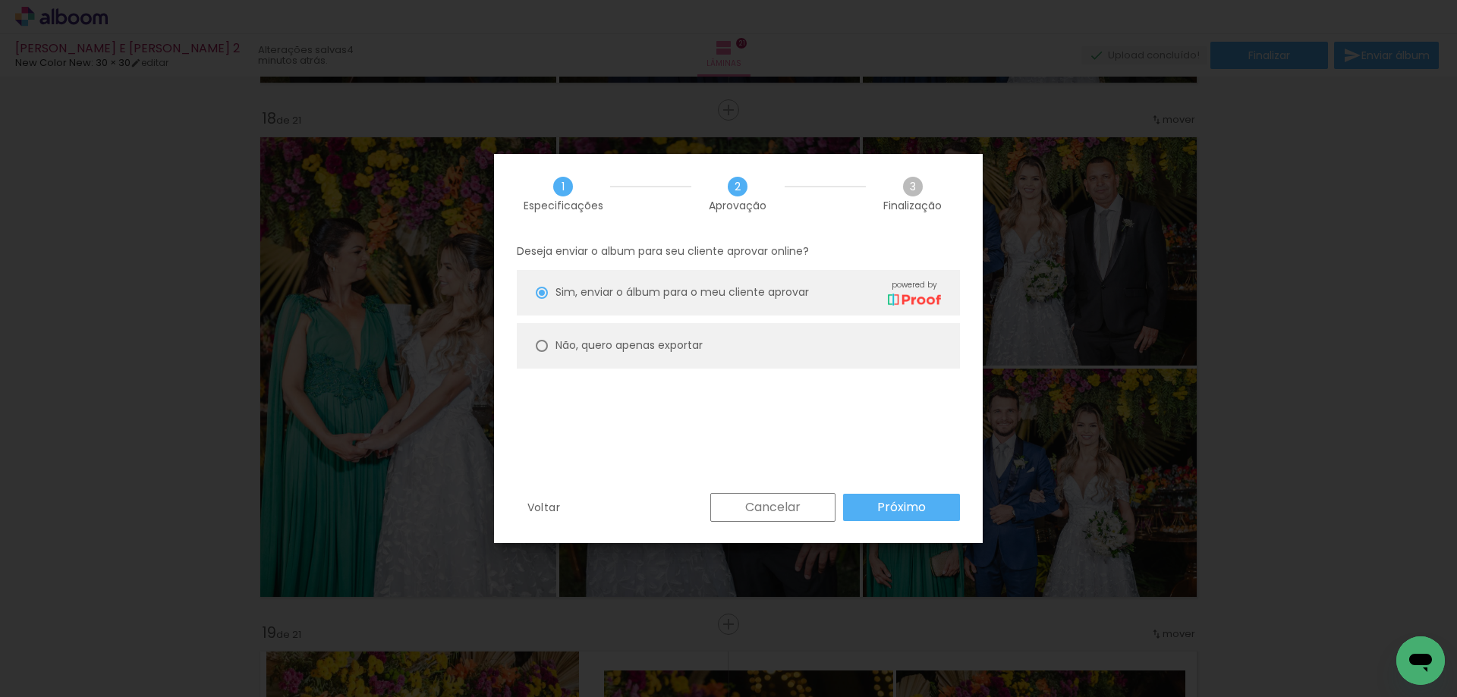
drag, startPoint x: 838, startPoint y: 507, endPoint x: 849, endPoint y: 506, distance: 11.4
click at [839, 507] on div "Cancelar Próximo" at bounding box center [831, 507] width 257 height 29
click at [854, 506] on paper-button "Próximo" at bounding box center [901, 507] width 117 height 27
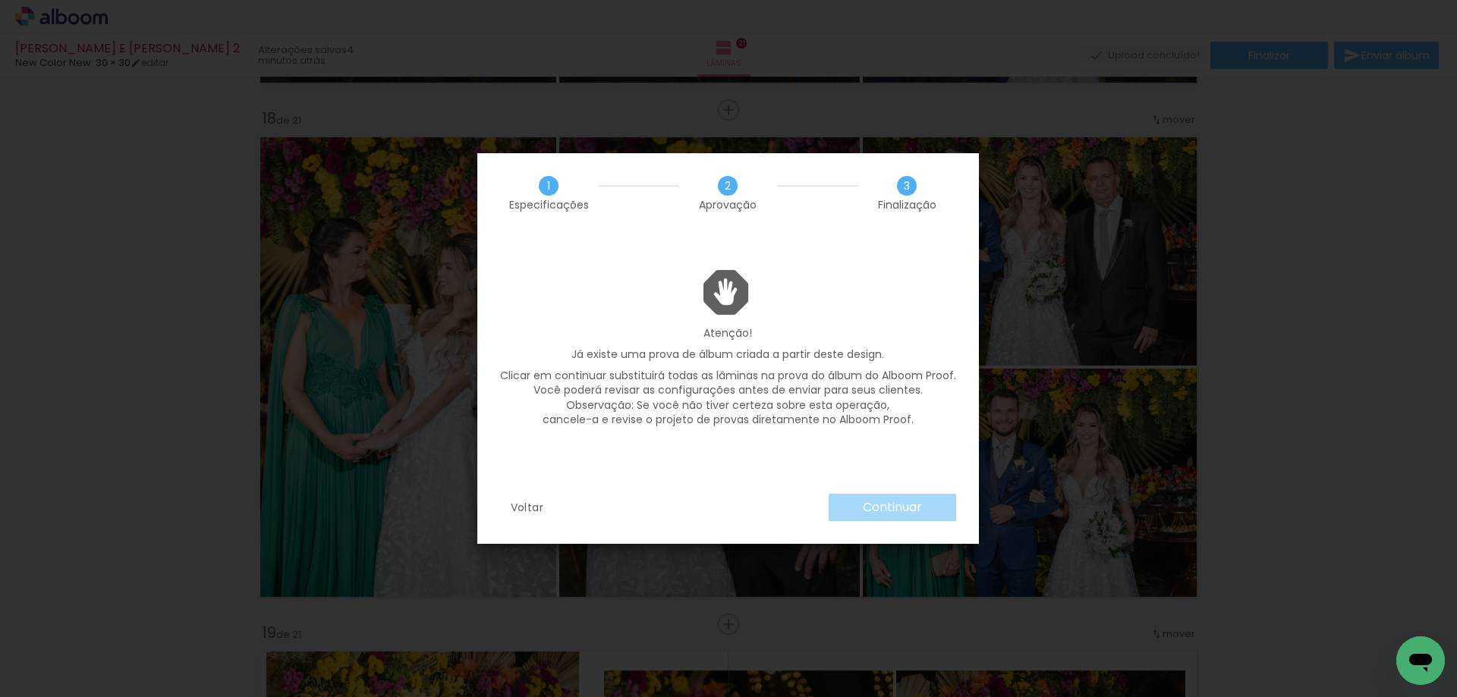
click at [854, 506] on div "Continuar" at bounding box center [888, 507] width 135 height 27
click at [929, 509] on paper-button "Continuar" at bounding box center [893, 507] width 128 height 27
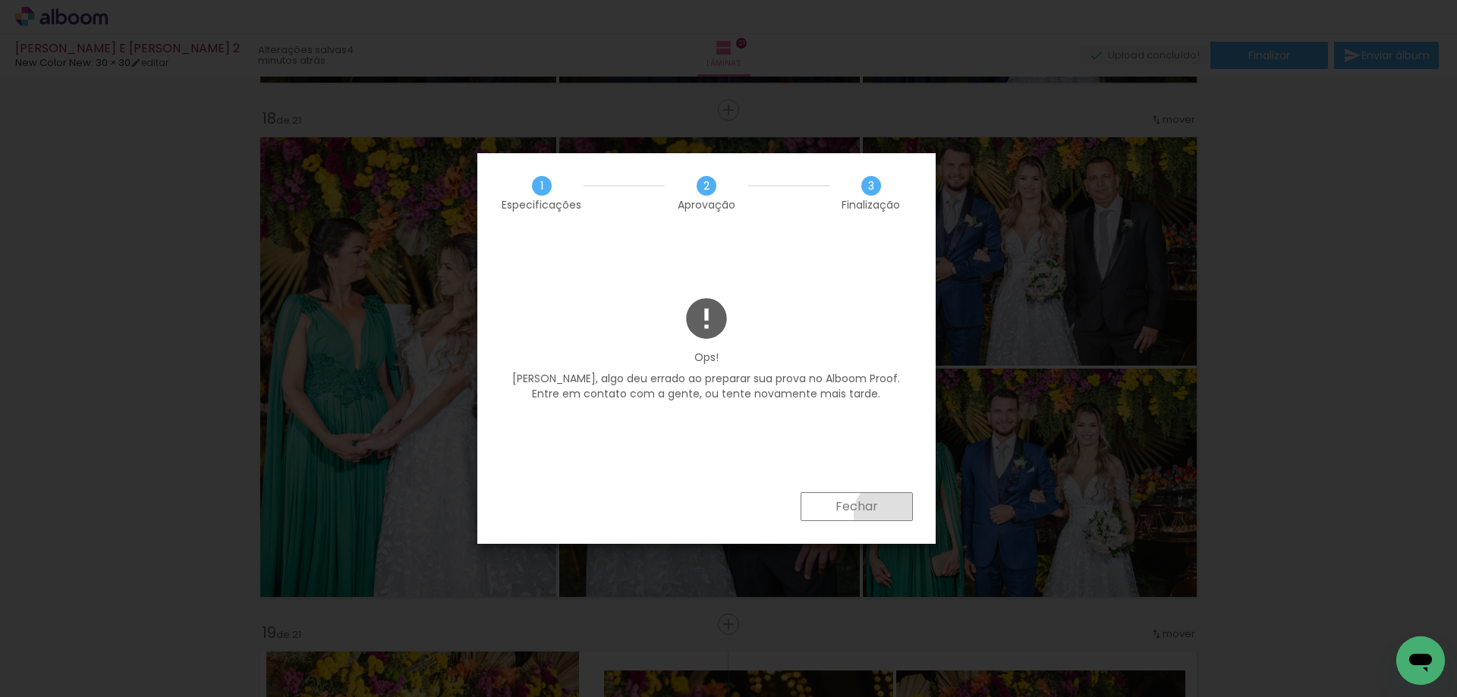
drag, startPoint x: 887, startPoint y: 514, endPoint x: 639, endPoint y: 426, distance: 263.3
click at [886, 513] on paper-button "Fechar" at bounding box center [857, 507] width 112 height 29
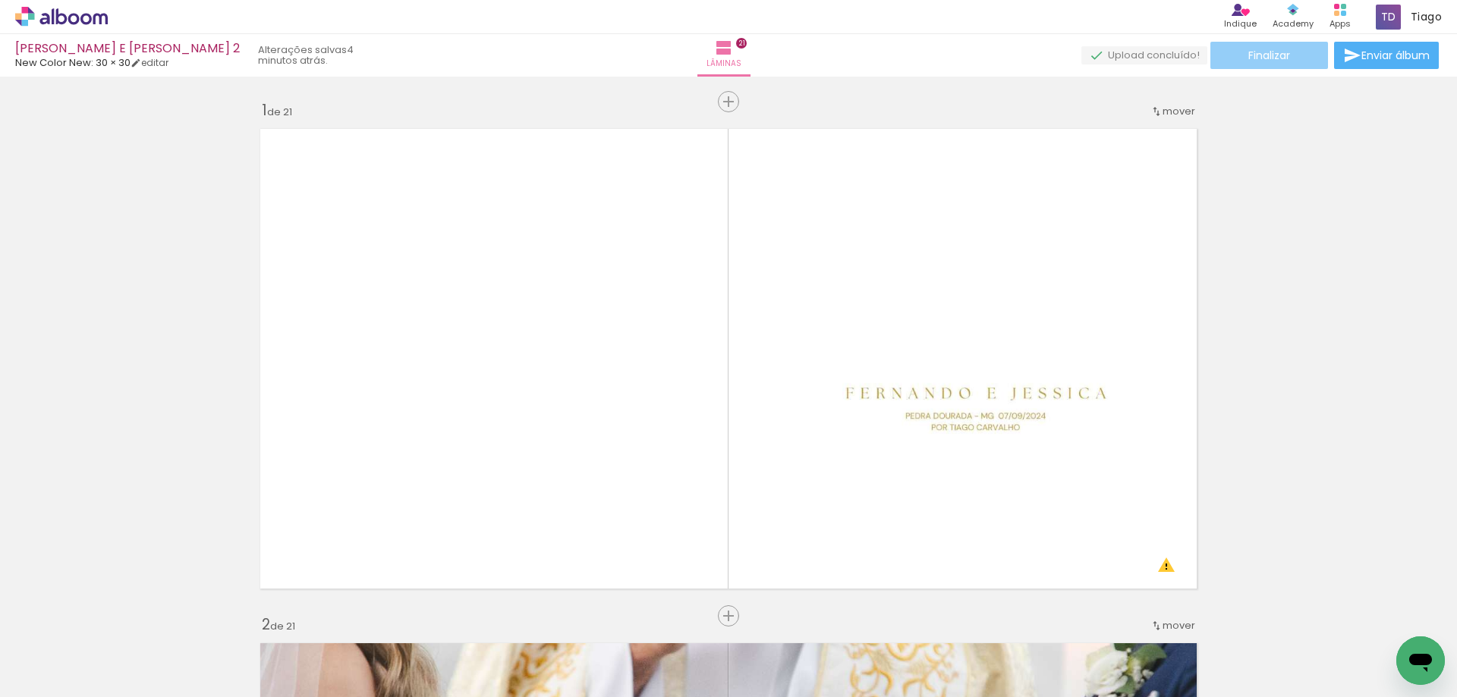
click at [1255, 55] on span "Finalizar" at bounding box center [1269, 55] width 42 height 11
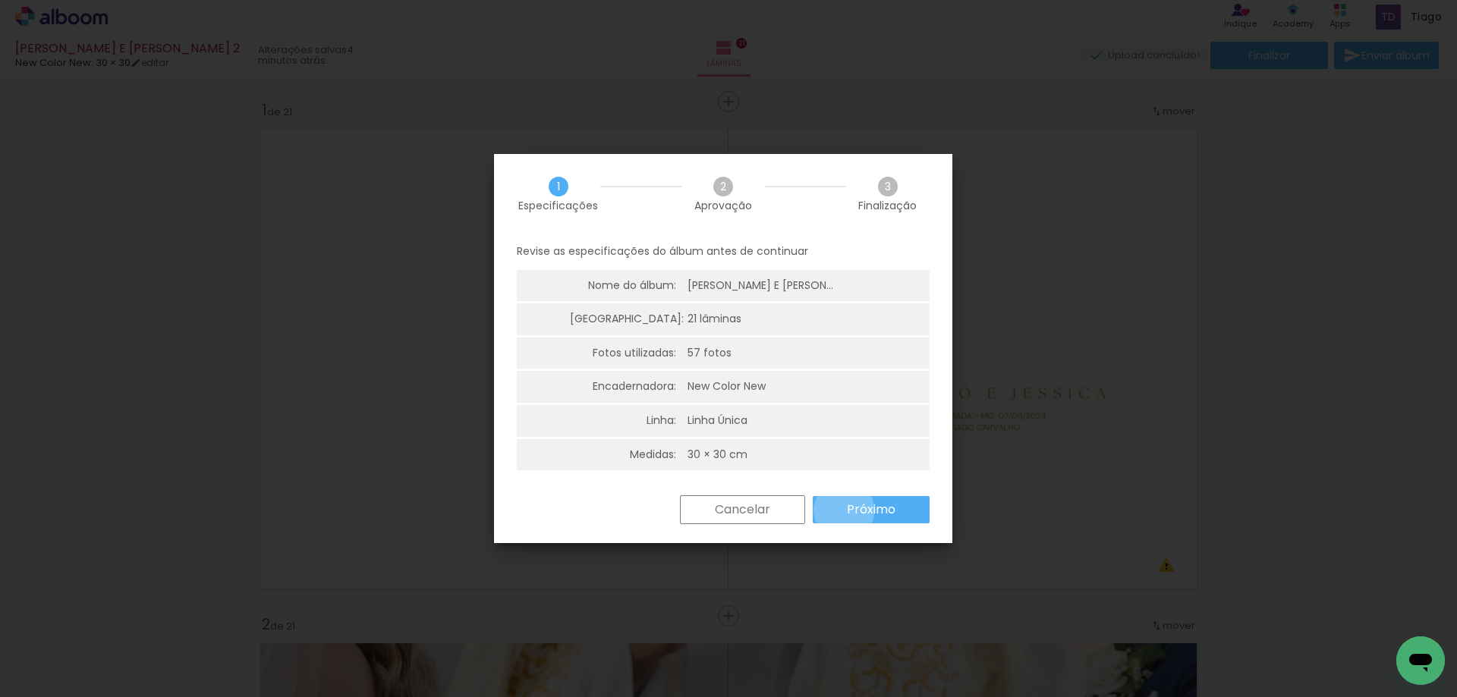
click at [0, 0] on paper-button "Próximo" at bounding box center [0, 0] width 0 height 0
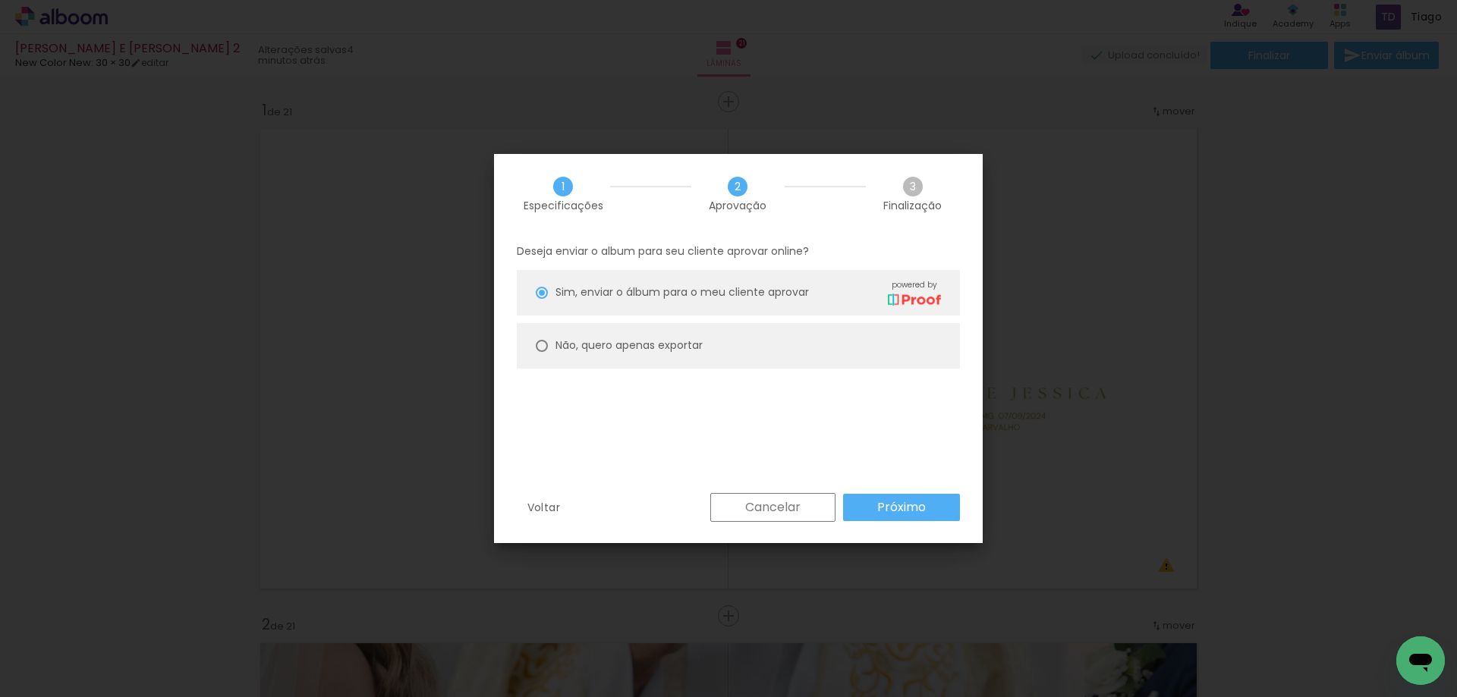
click at [0, 0] on slot "Próximo" at bounding box center [0, 0] width 0 height 0
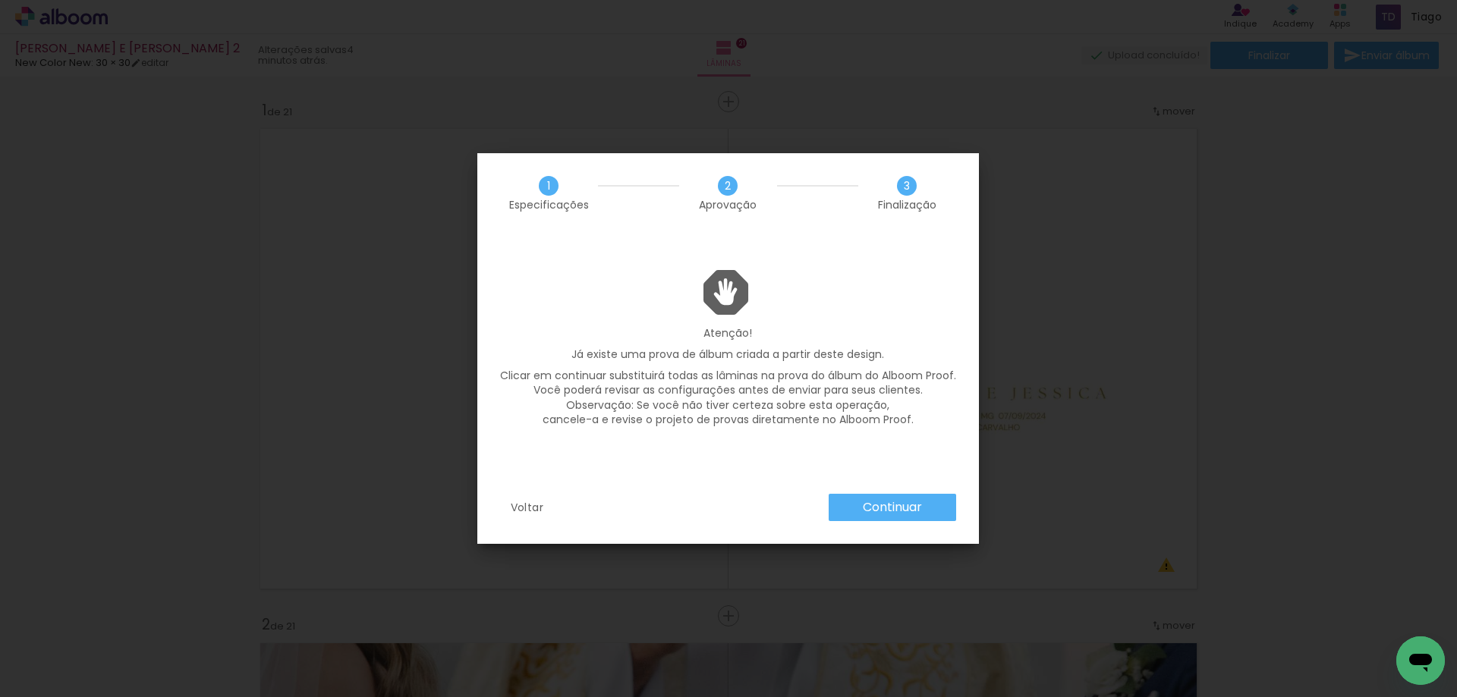
click at [0, 0] on slot "Continuar" at bounding box center [0, 0] width 0 height 0
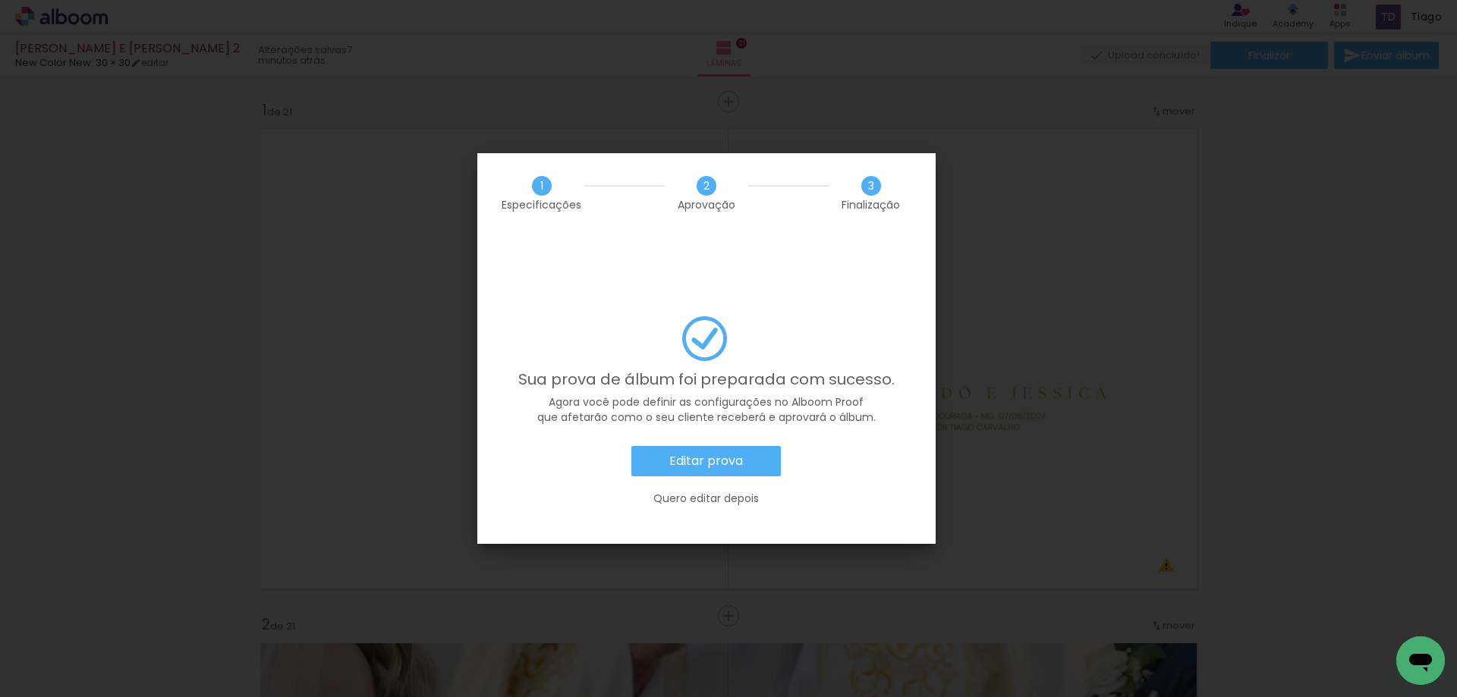
click at [726, 446] on paper-button "Editar prova" at bounding box center [706, 461] width 150 height 30
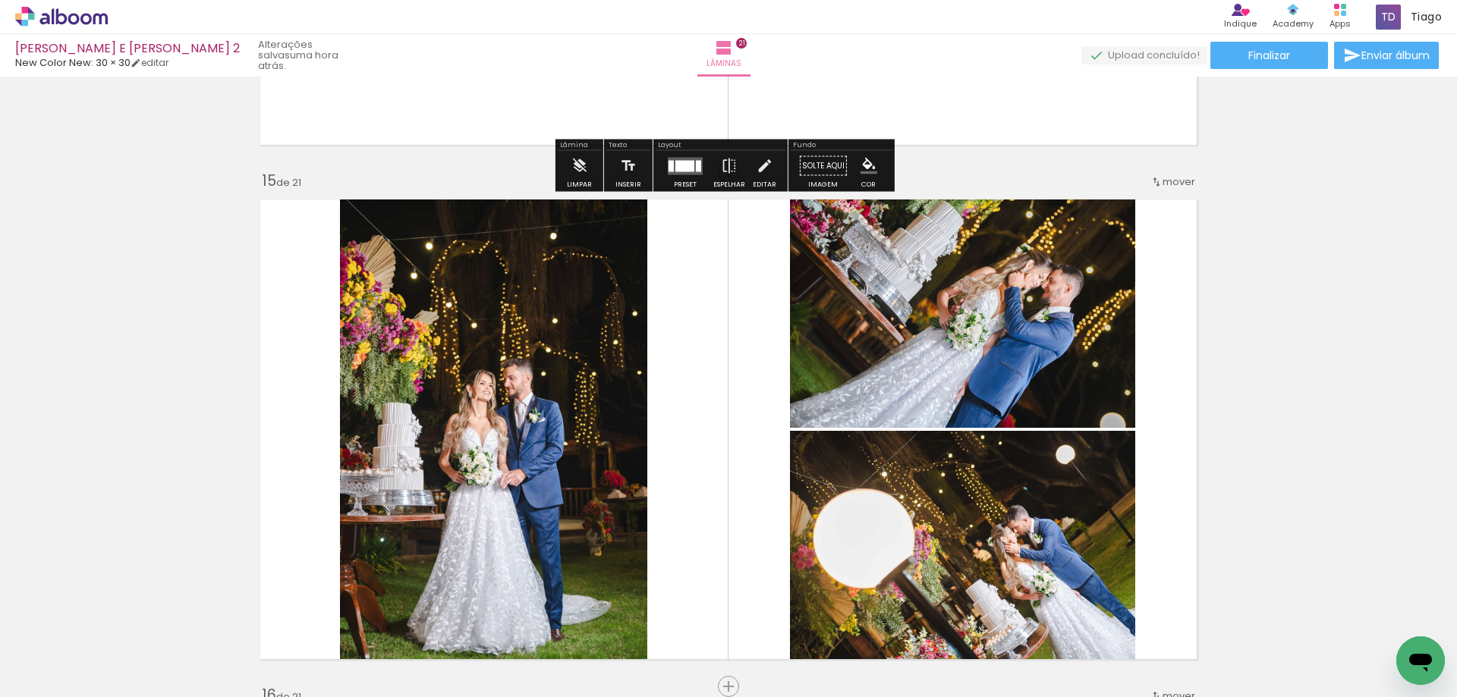
scroll to position [7134, 0]
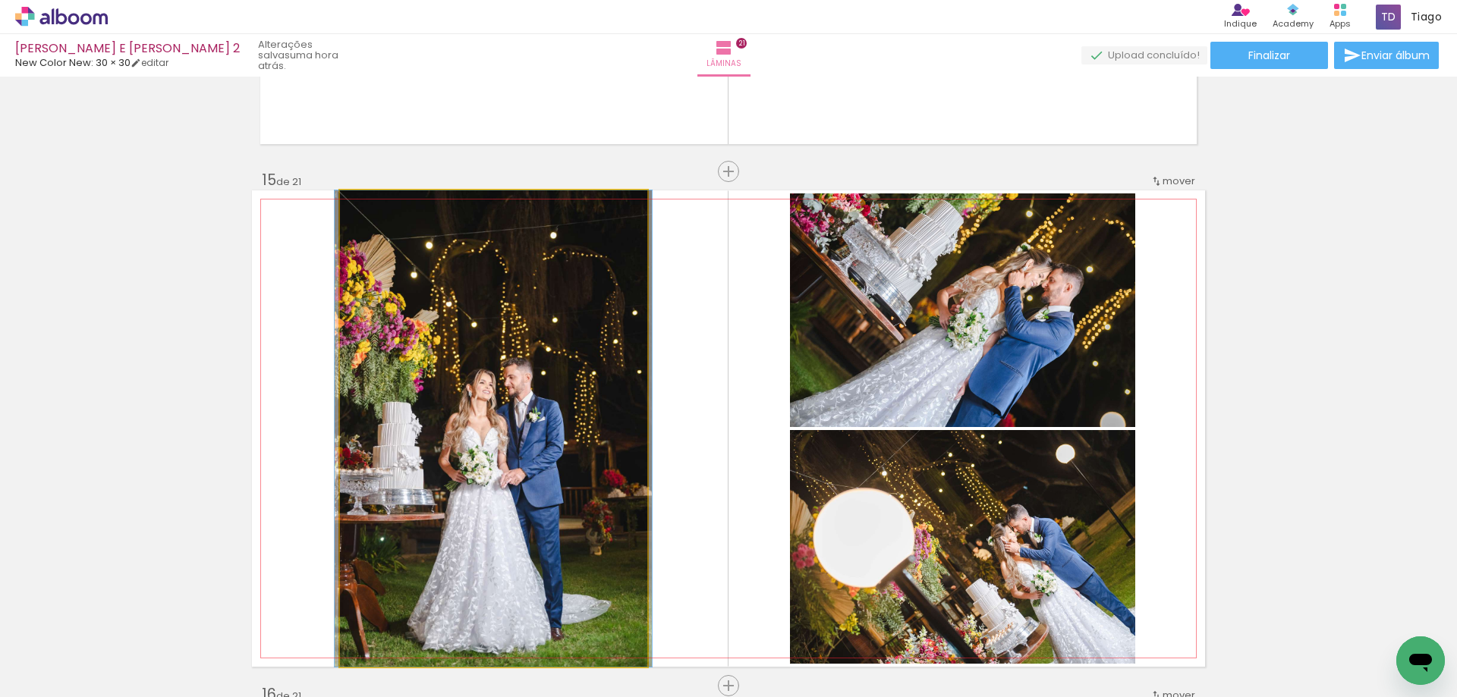
click at [631, 506] on quentale-photo at bounding box center [493, 428] width 307 height 477
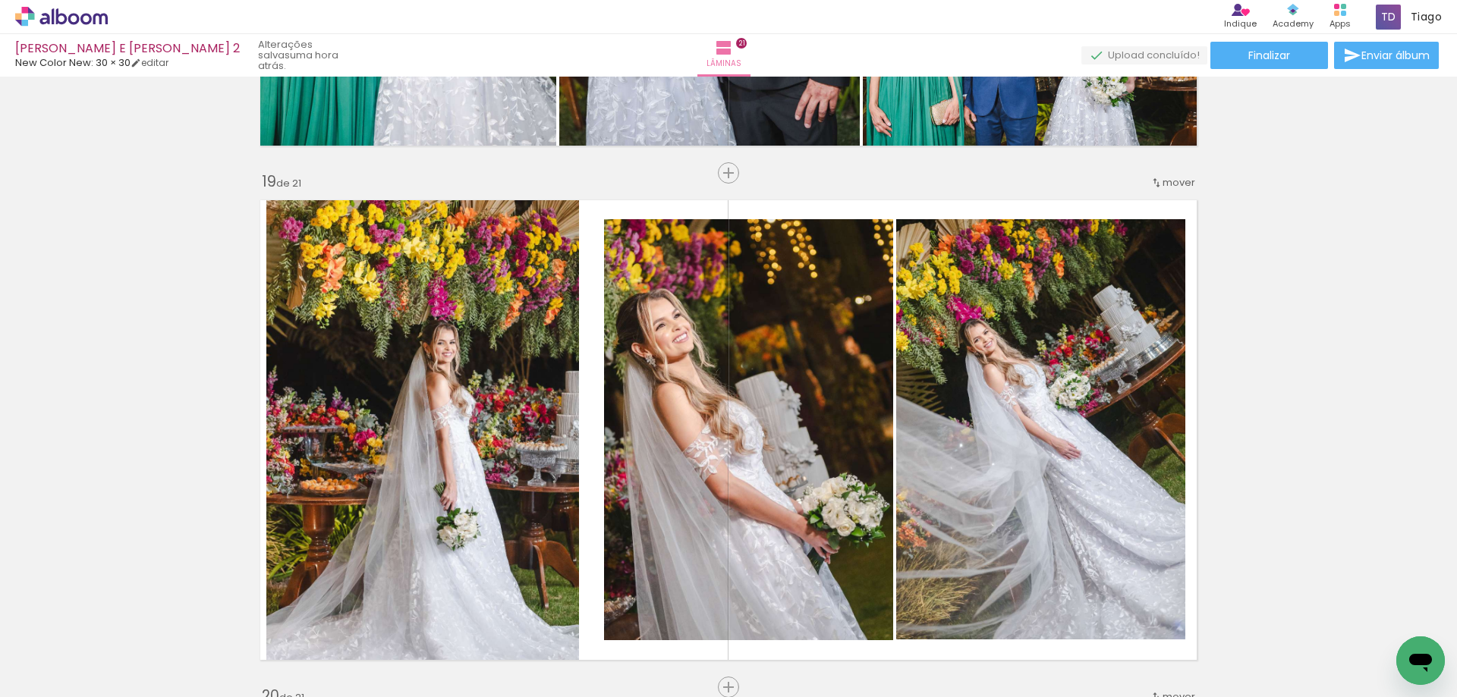
scroll to position [9335, 0]
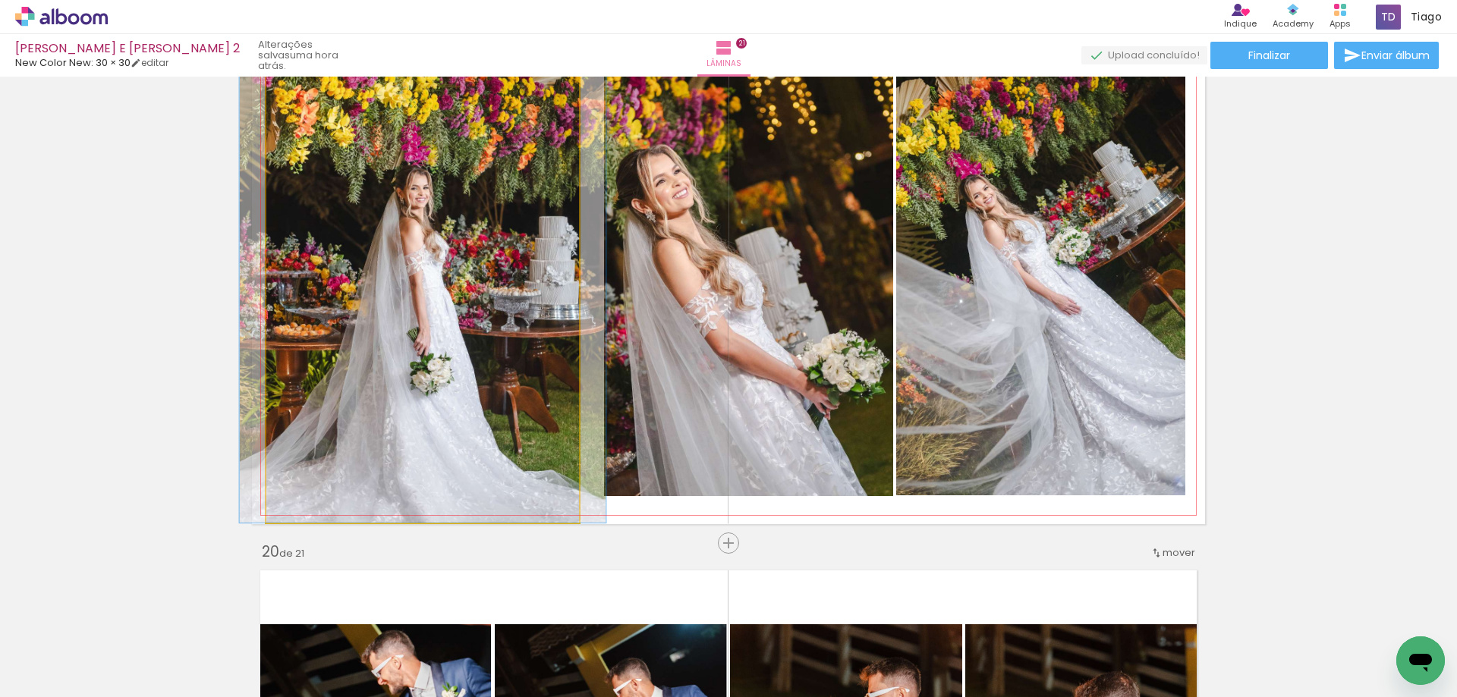
drag, startPoint x: 471, startPoint y: 290, endPoint x: 445, endPoint y: 269, distance: 34.0
click at [448, 250] on quentale-photo at bounding box center [422, 286] width 313 height 474
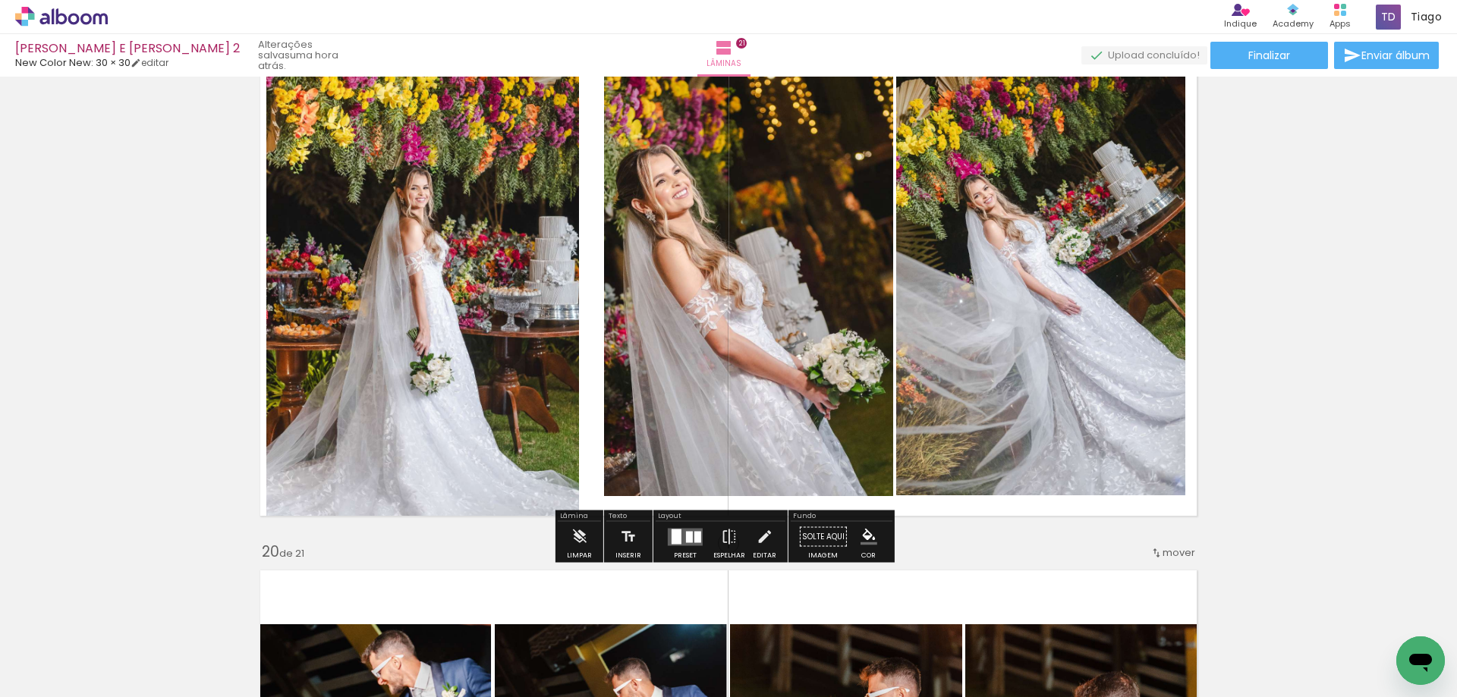
click at [452, 244] on quentale-photo at bounding box center [422, 286] width 313 height 474
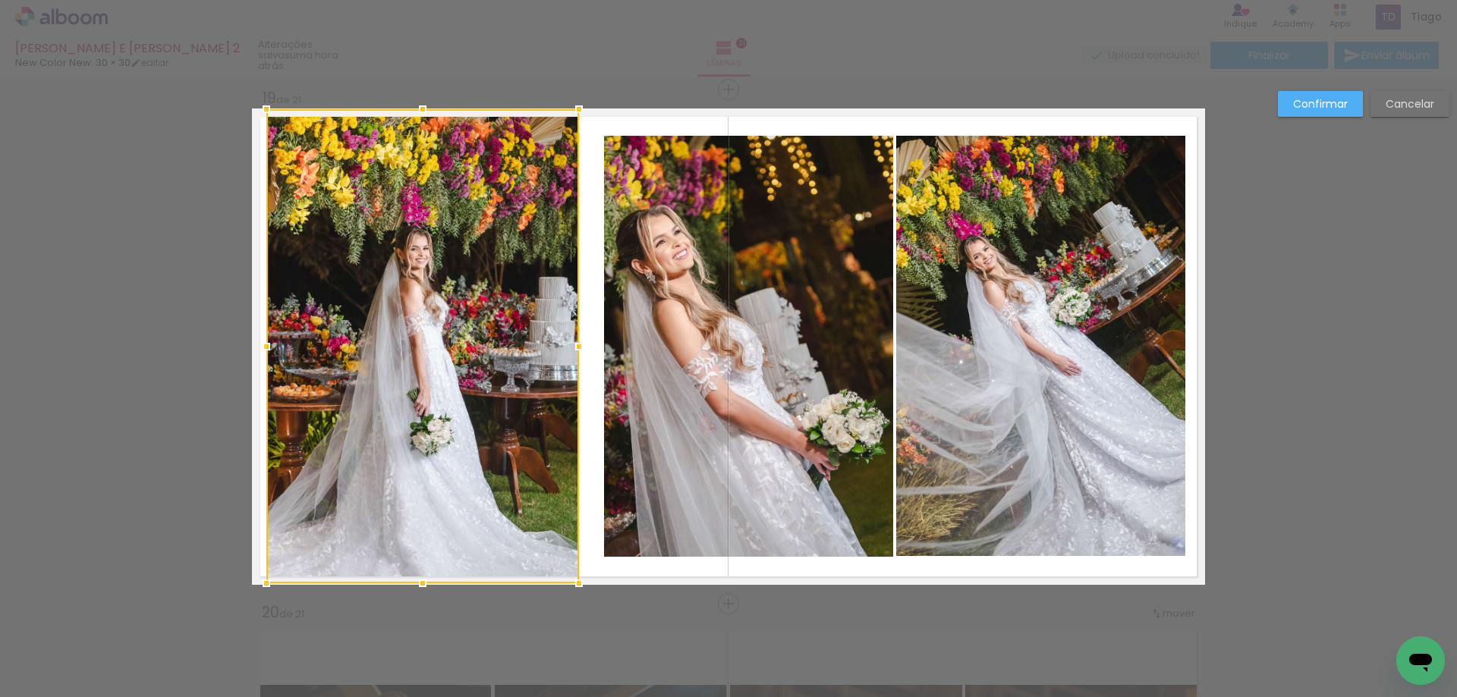
scroll to position [9246, 0]
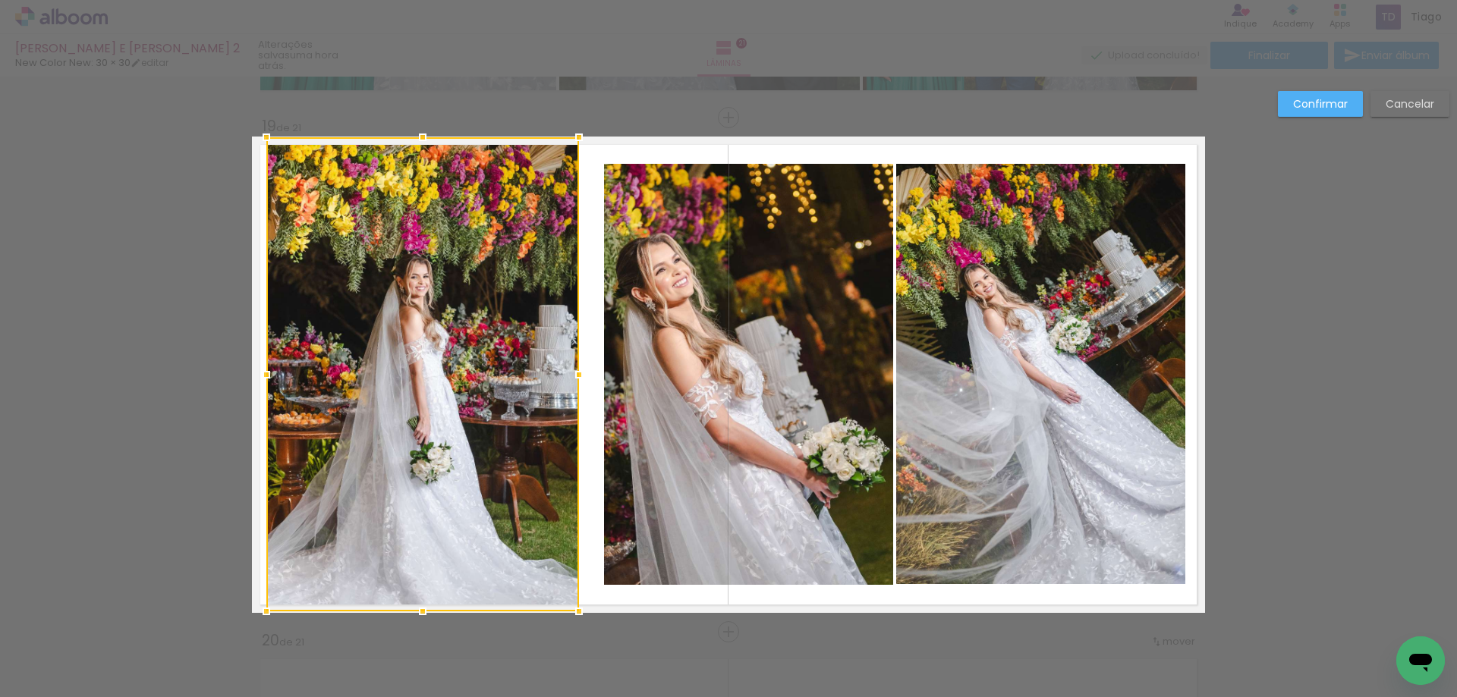
click at [1388, 96] on paper-button "Cancelar" at bounding box center [1410, 104] width 79 height 26
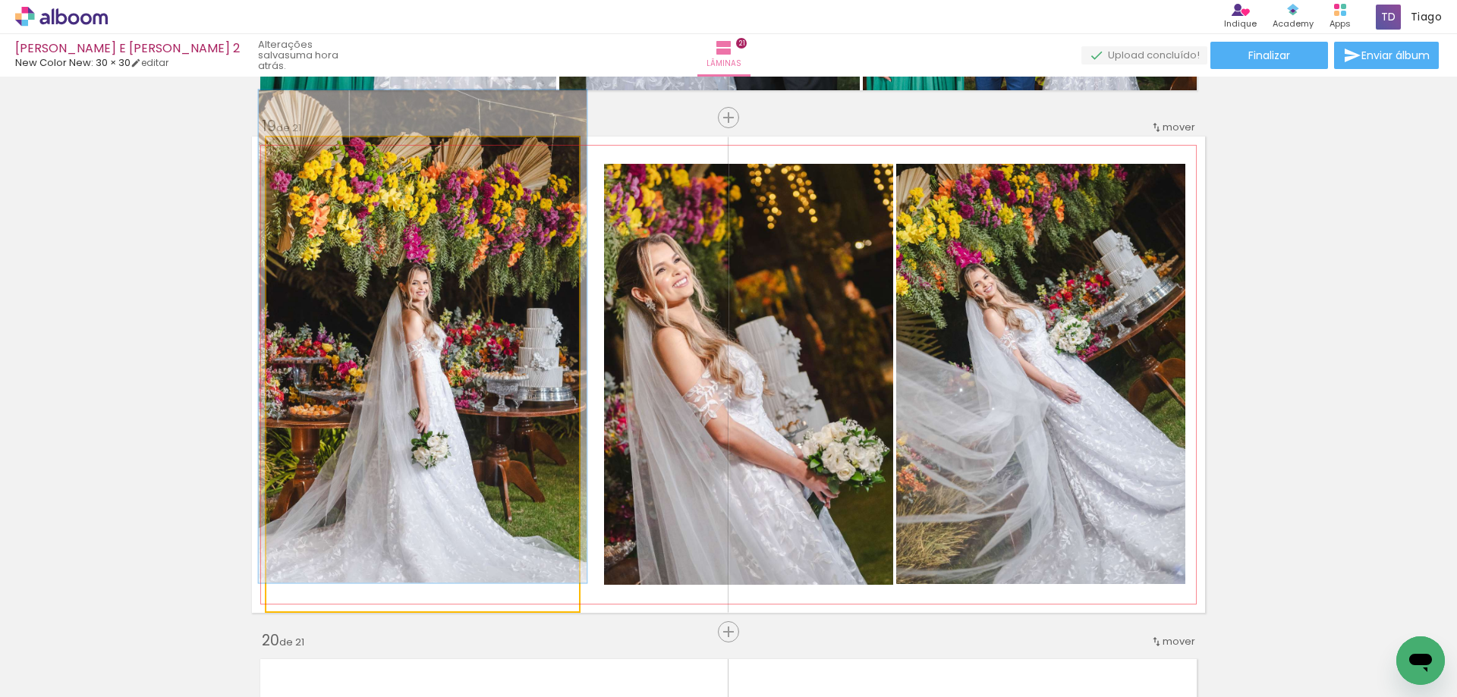
type paper-slider "104"
click at [302, 161] on div at bounding box center [304, 153] width 24 height 24
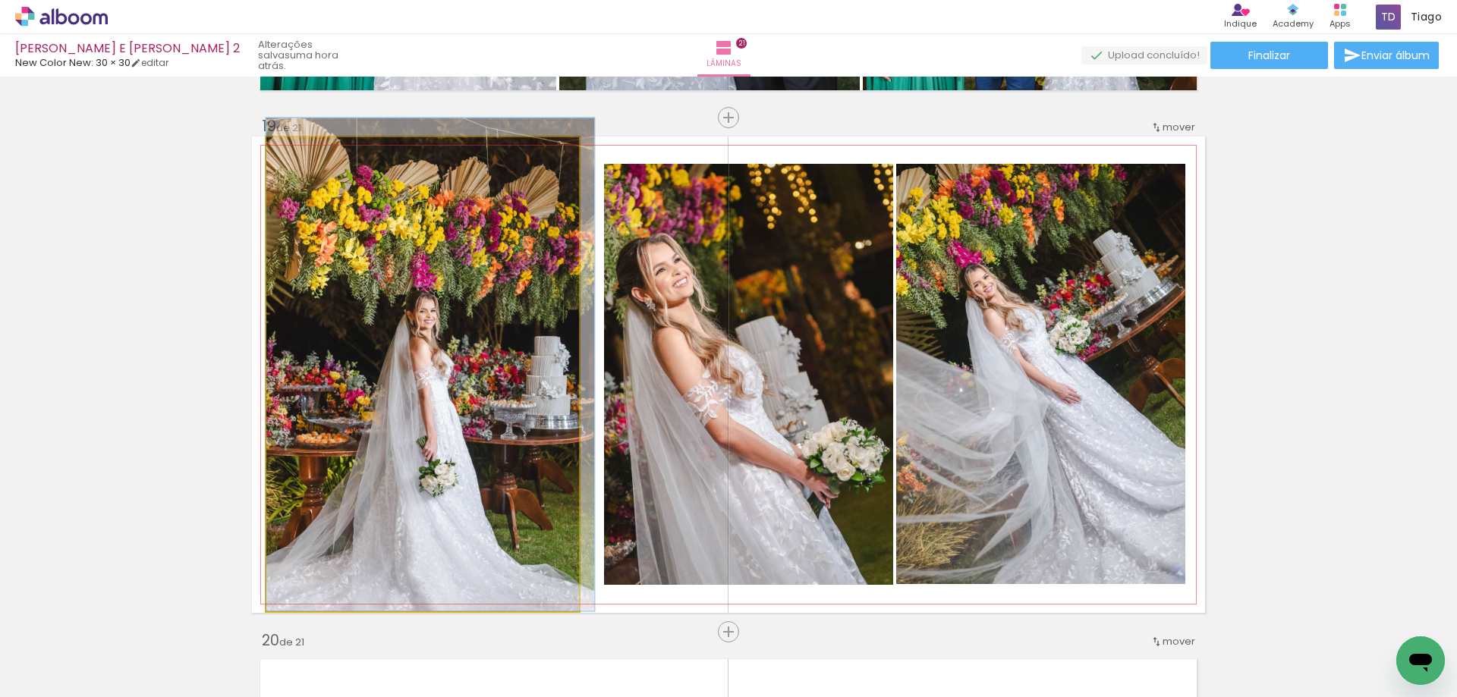
drag, startPoint x: 363, startPoint y: 209, endPoint x: 413, endPoint y: 191, distance: 53.3
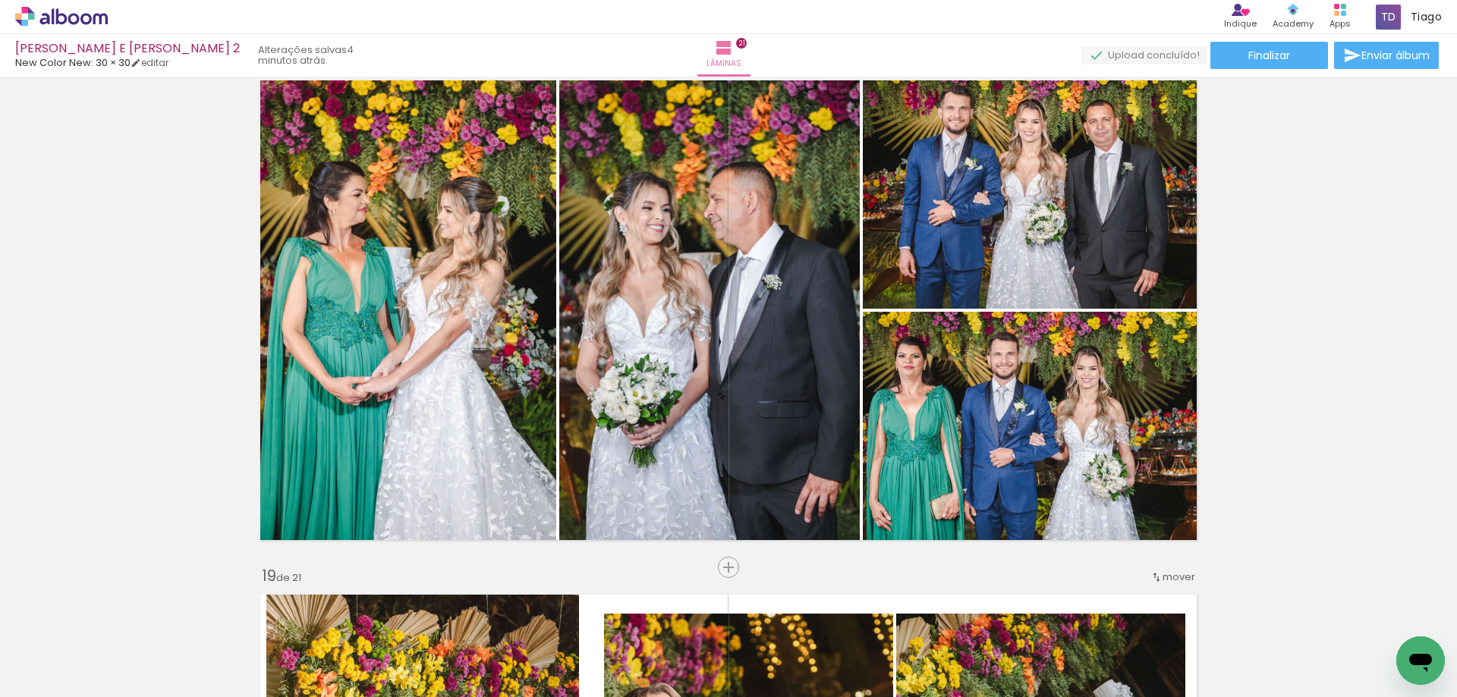
scroll to position [8791, 0]
